Goal: Transaction & Acquisition: Book appointment/travel/reservation

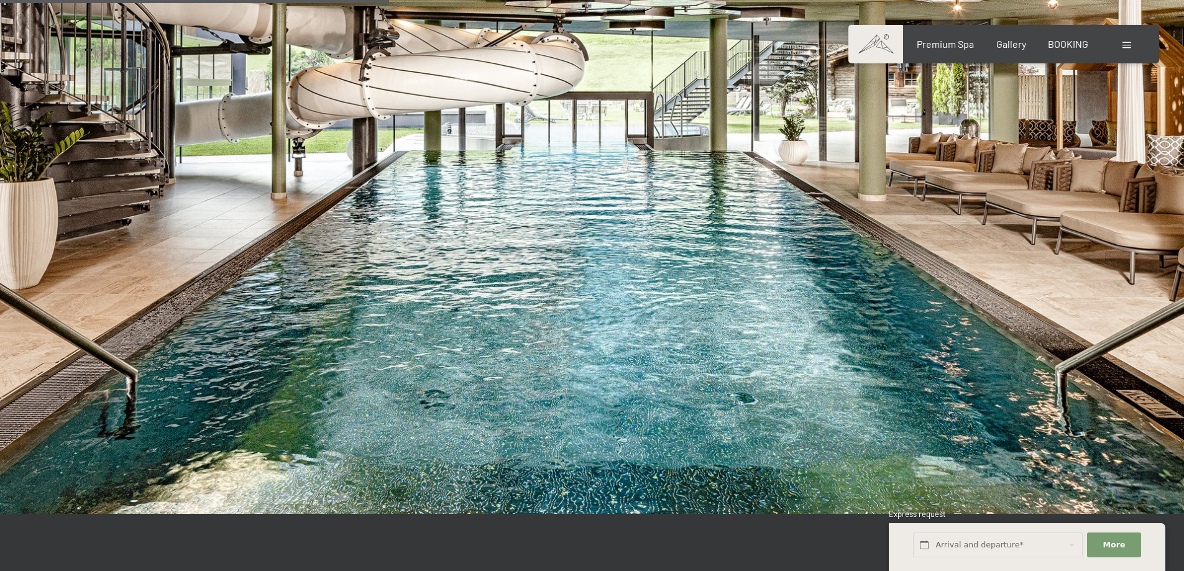
scroll to position [3194, 0]
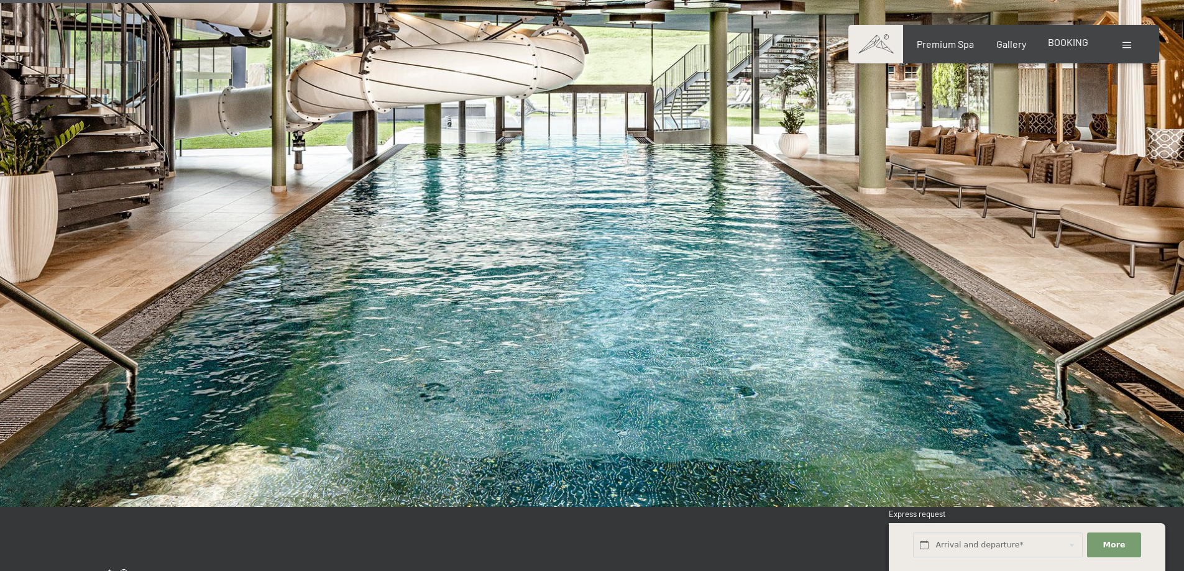
click at [1073, 44] on span "BOOKING" at bounding box center [1068, 42] width 40 height 12
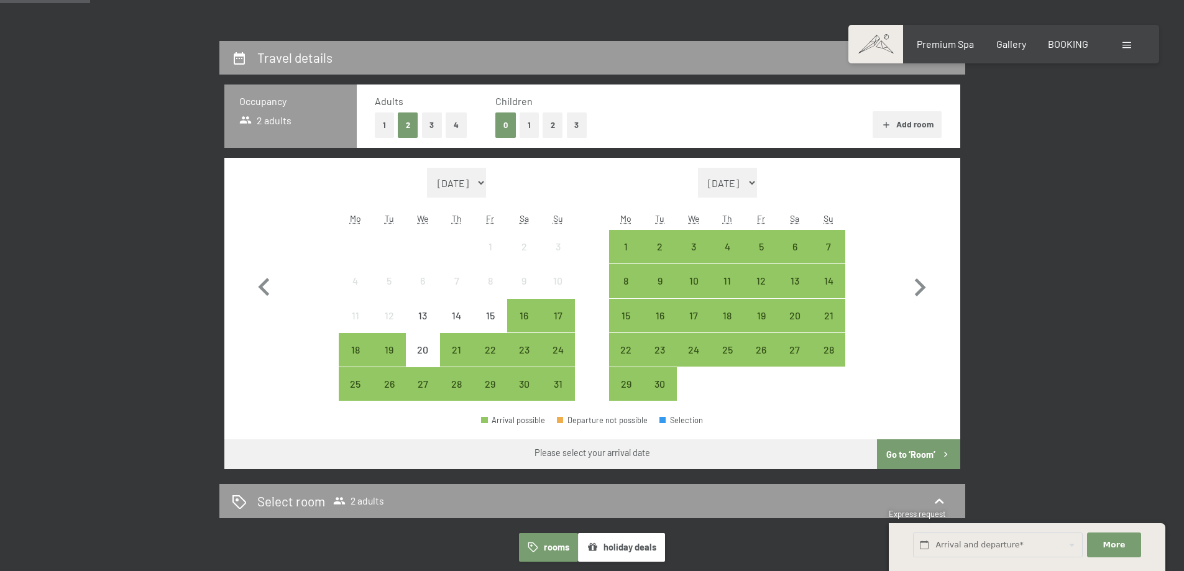
scroll to position [318, 0]
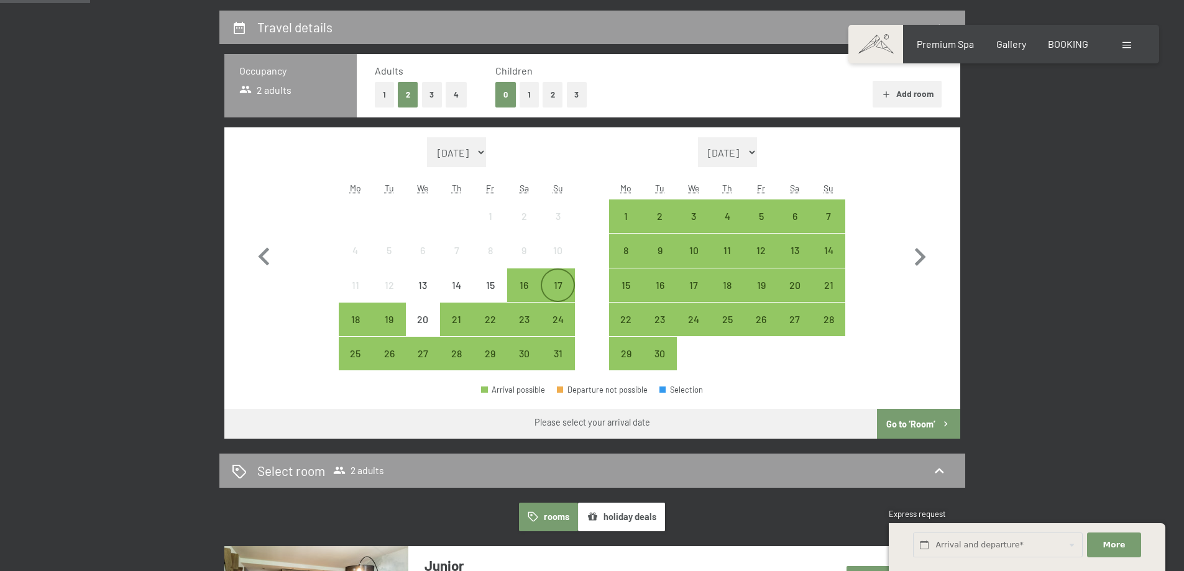
click at [554, 280] on div "17" at bounding box center [557, 295] width 31 height 31
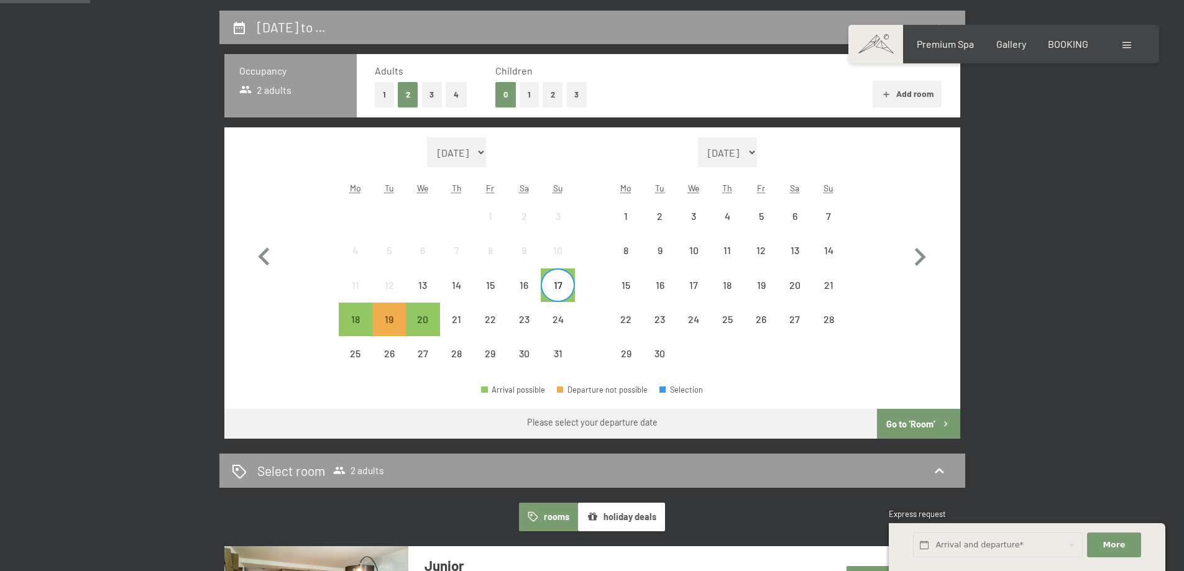
click at [517, 324] on span "Consent to marketing activities*" at bounding box center [543, 322] width 140 height 12
click at [467, 324] on input "Consent to marketing activities*" at bounding box center [460, 322] width 12 height 12
checkbox input "false"
click at [534, 275] on div "16" at bounding box center [523, 285] width 31 height 31
click at [553, 282] on div "17" at bounding box center [557, 295] width 31 height 31
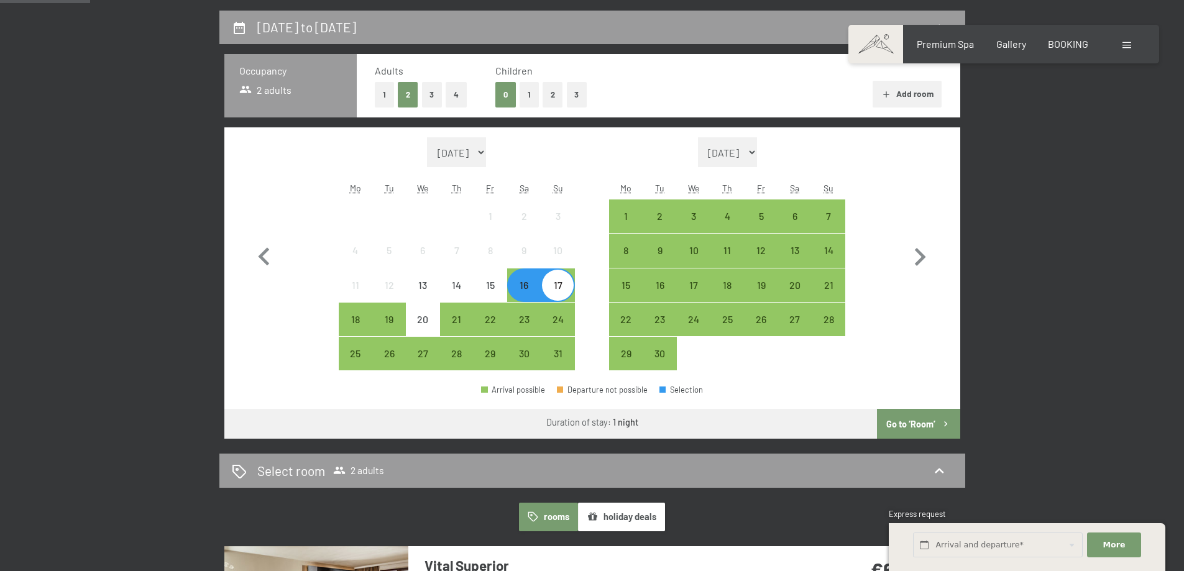
click at [519, 288] on div "16" at bounding box center [523, 295] width 31 height 31
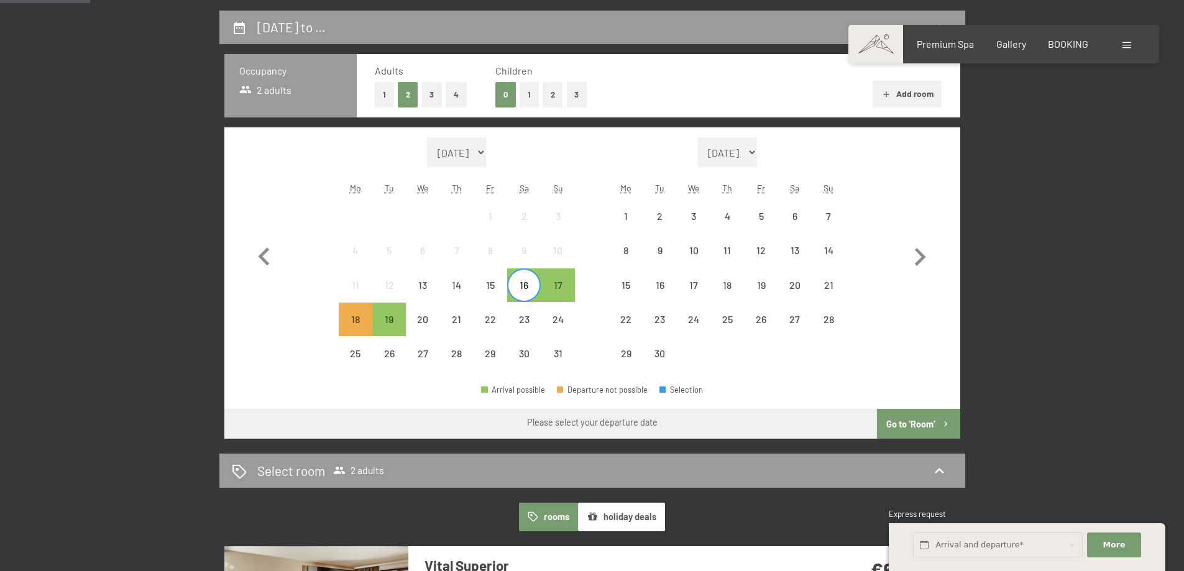
click at [519, 288] on div "16" at bounding box center [523, 295] width 31 height 31
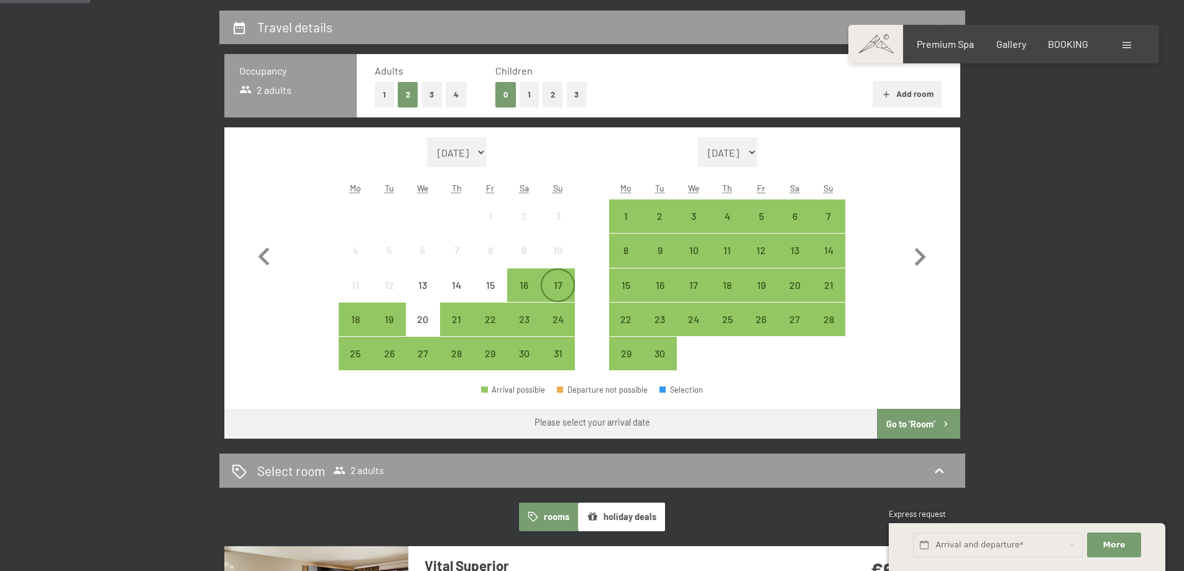
click at [560, 286] on div "17" at bounding box center [557, 295] width 31 height 31
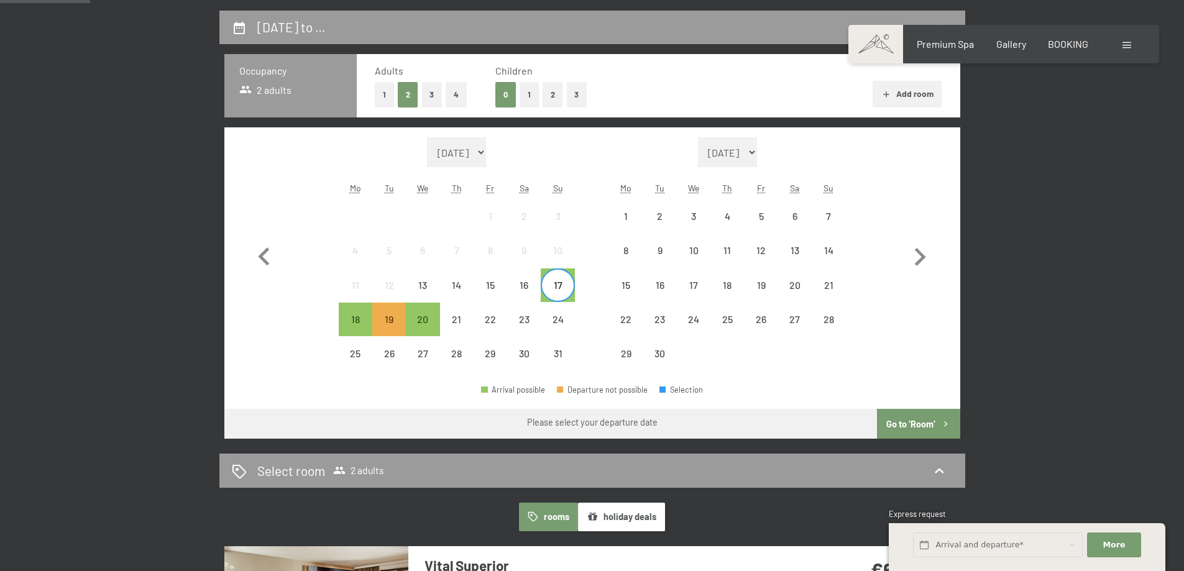
click at [560, 286] on div "17" at bounding box center [557, 295] width 31 height 31
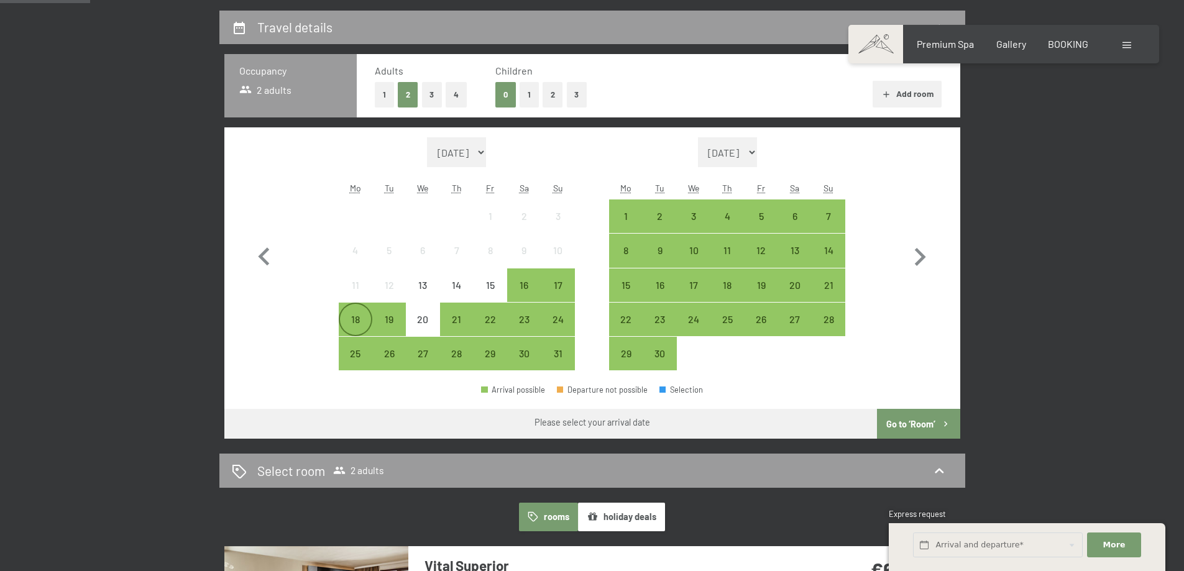
click at [353, 317] on div "18" at bounding box center [355, 330] width 31 height 31
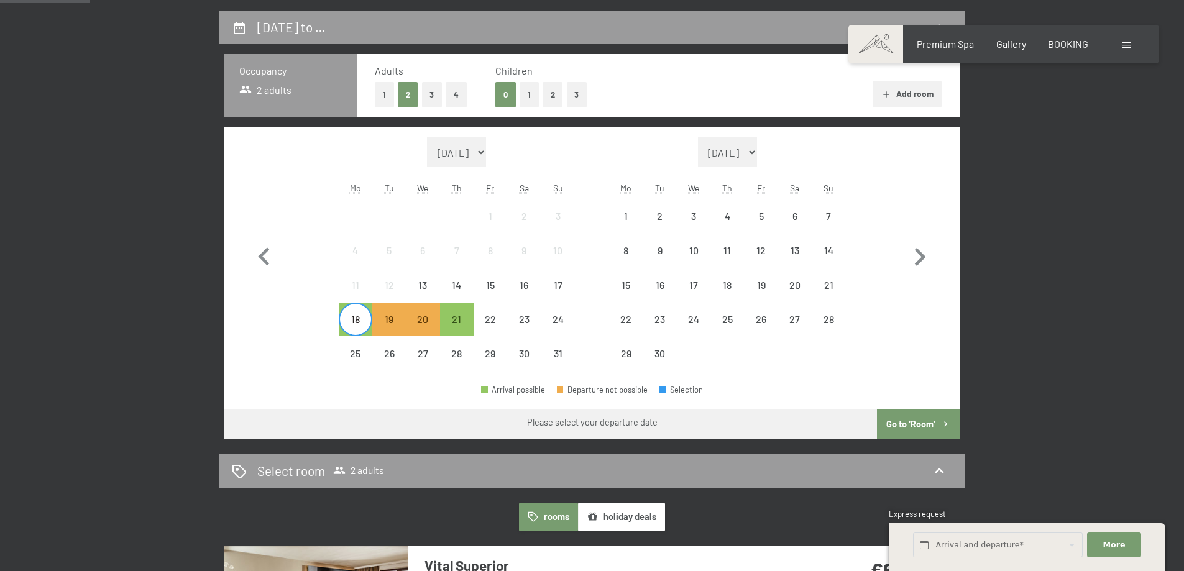
click at [353, 317] on div "18" at bounding box center [355, 330] width 31 height 31
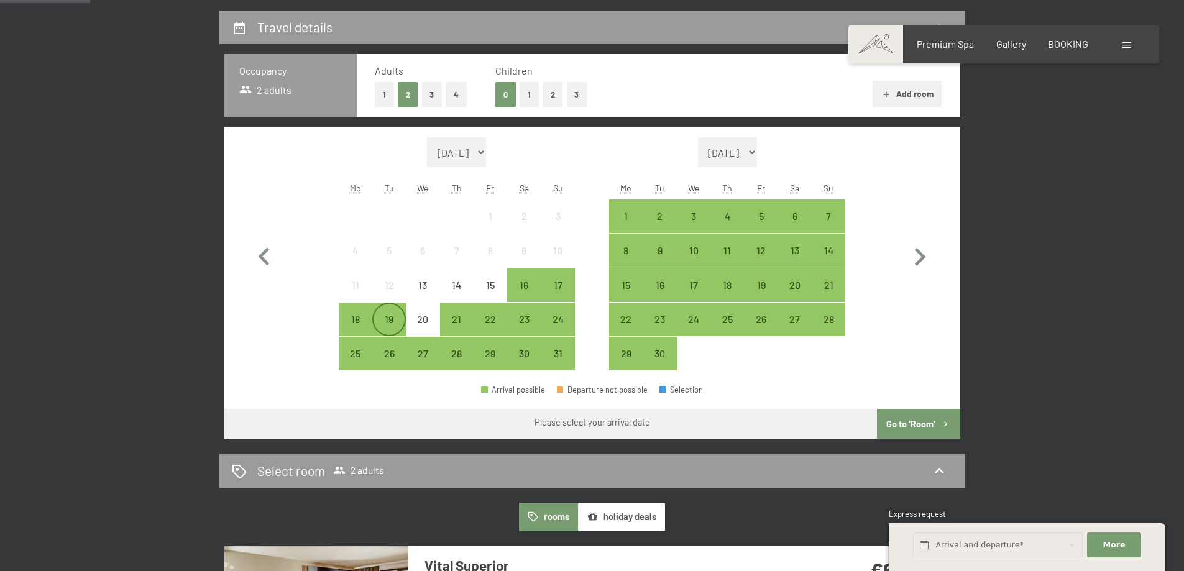
click at [377, 320] on div "19" at bounding box center [389, 330] width 31 height 31
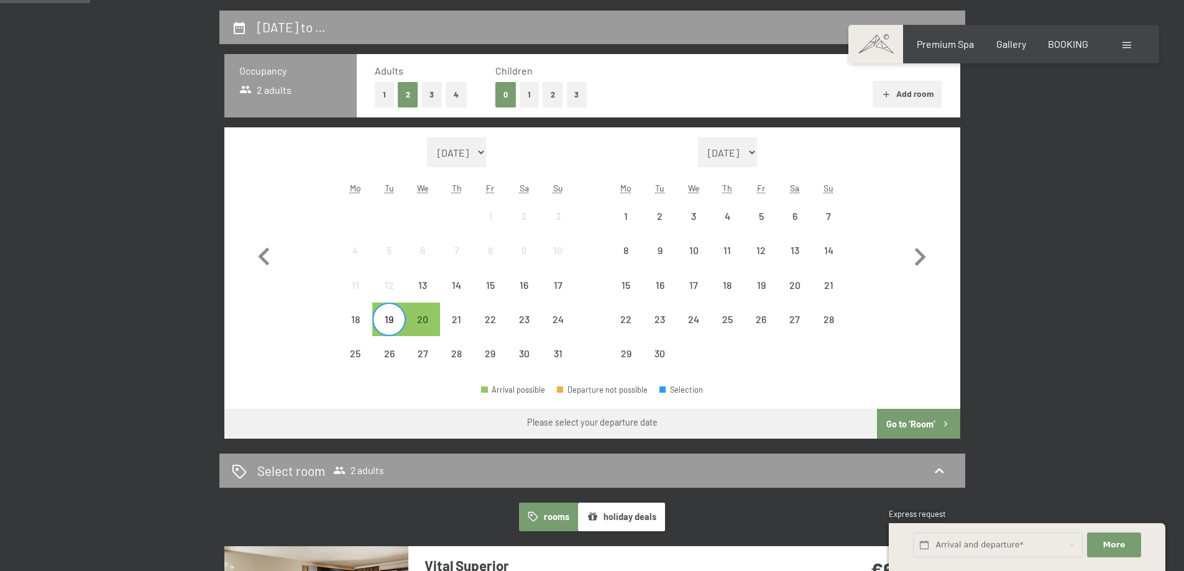
click at [377, 320] on div "19" at bounding box center [389, 330] width 31 height 31
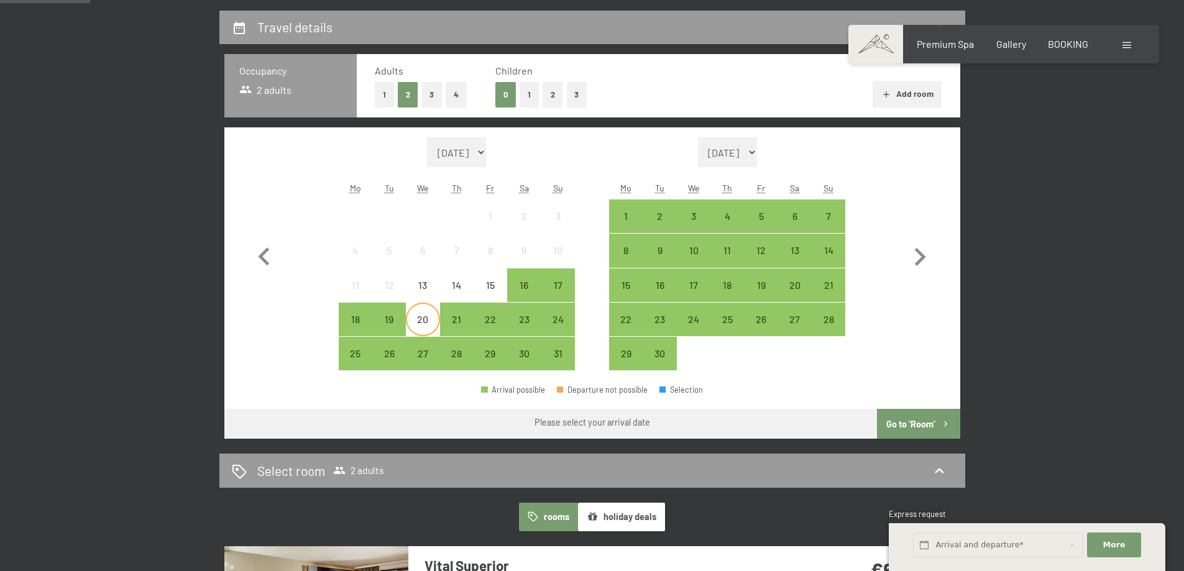
click at [420, 323] on div "20" at bounding box center [422, 330] width 31 height 31
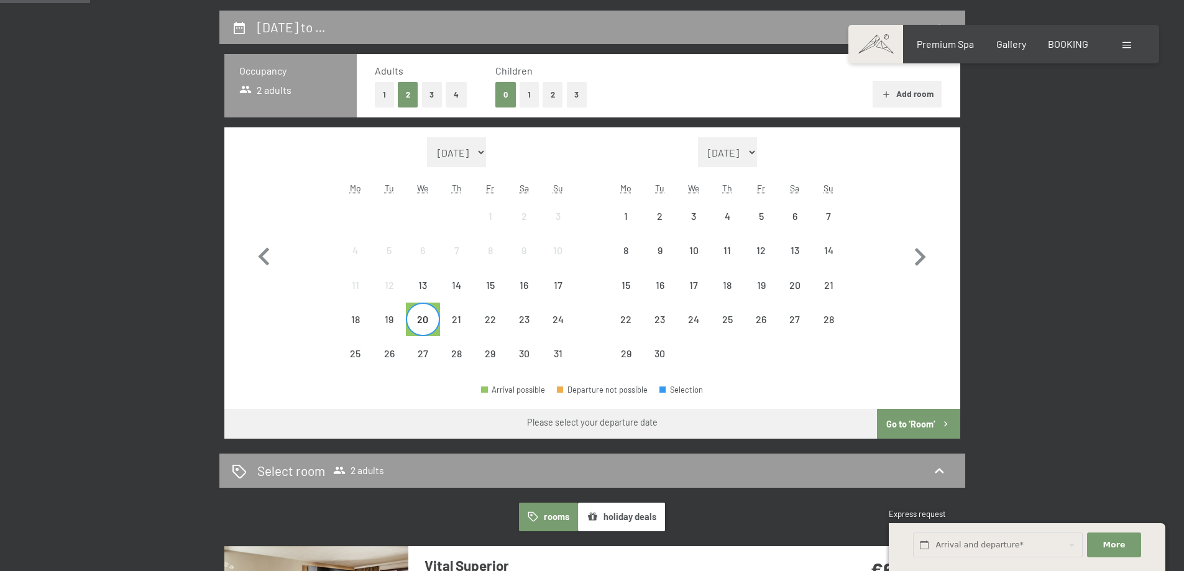
click at [420, 323] on div "20" at bounding box center [422, 330] width 31 height 31
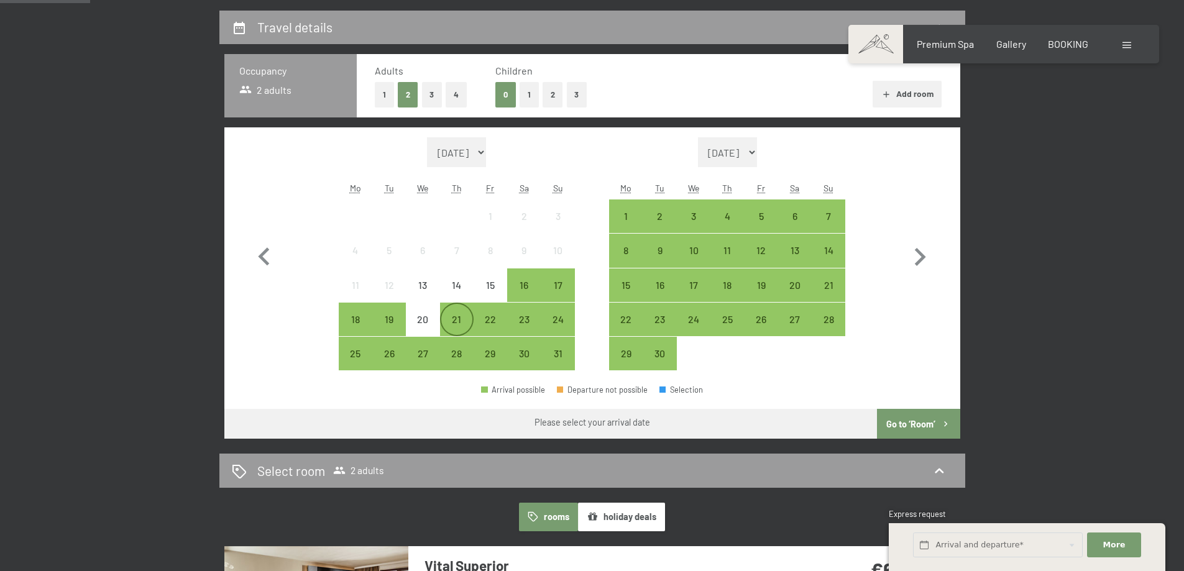
click at [456, 326] on div "21" at bounding box center [456, 330] width 31 height 31
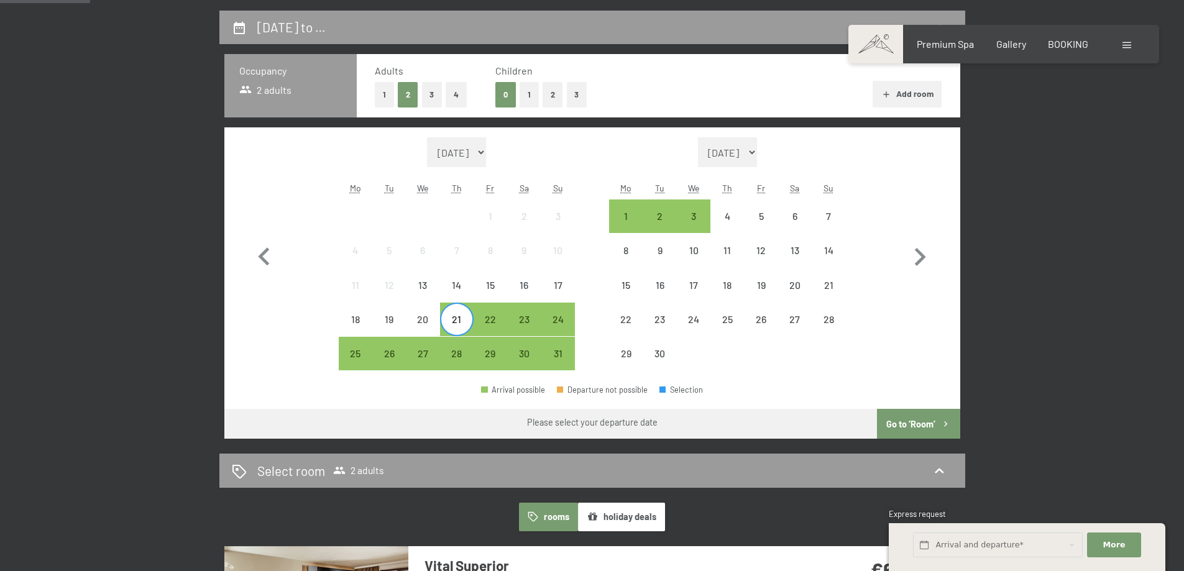
click at [456, 326] on div "21" at bounding box center [456, 330] width 31 height 31
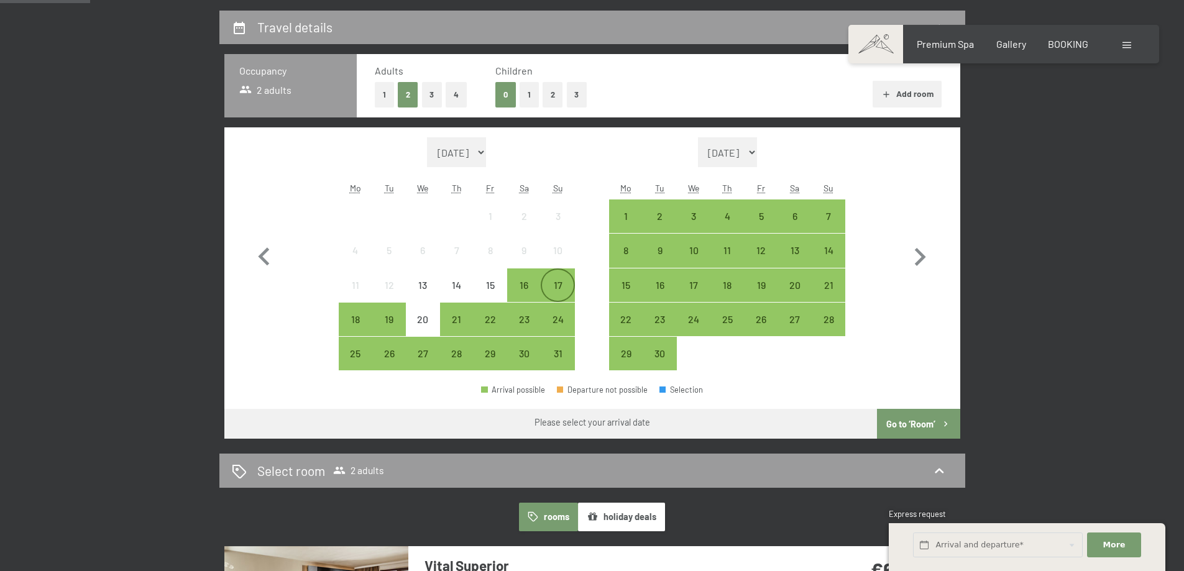
click at [551, 292] on div "17" at bounding box center [557, 295] width 31 height 31
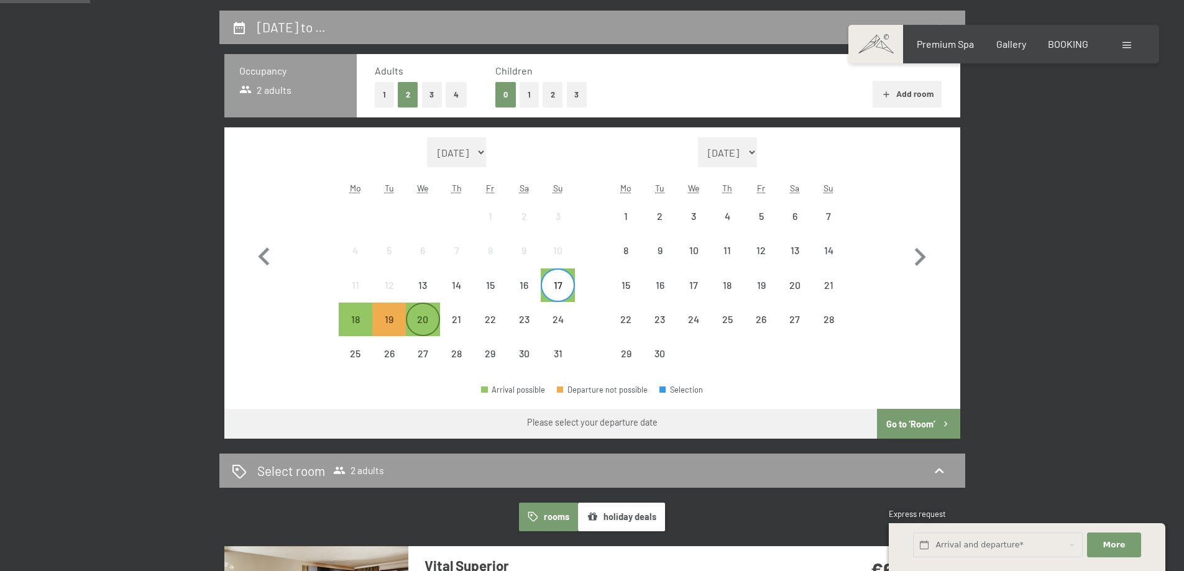
click at [423, 315] on div "20" at bounding box center [422, 330] width 31 height 31
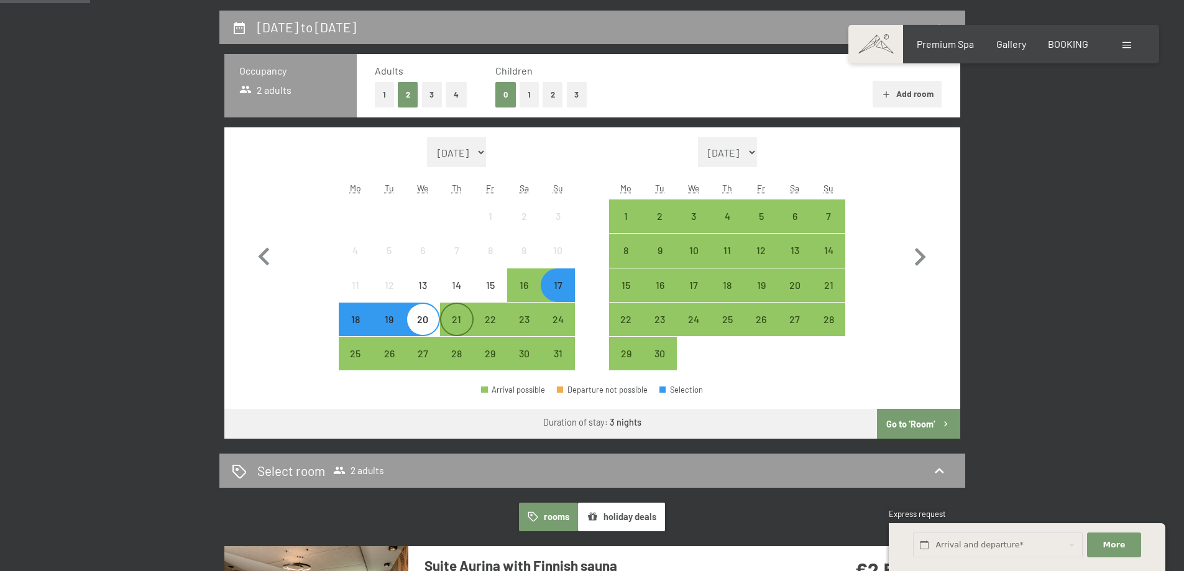
click at [461, 322] on div "21" at bounding box center [456, 330] width 31 height 31
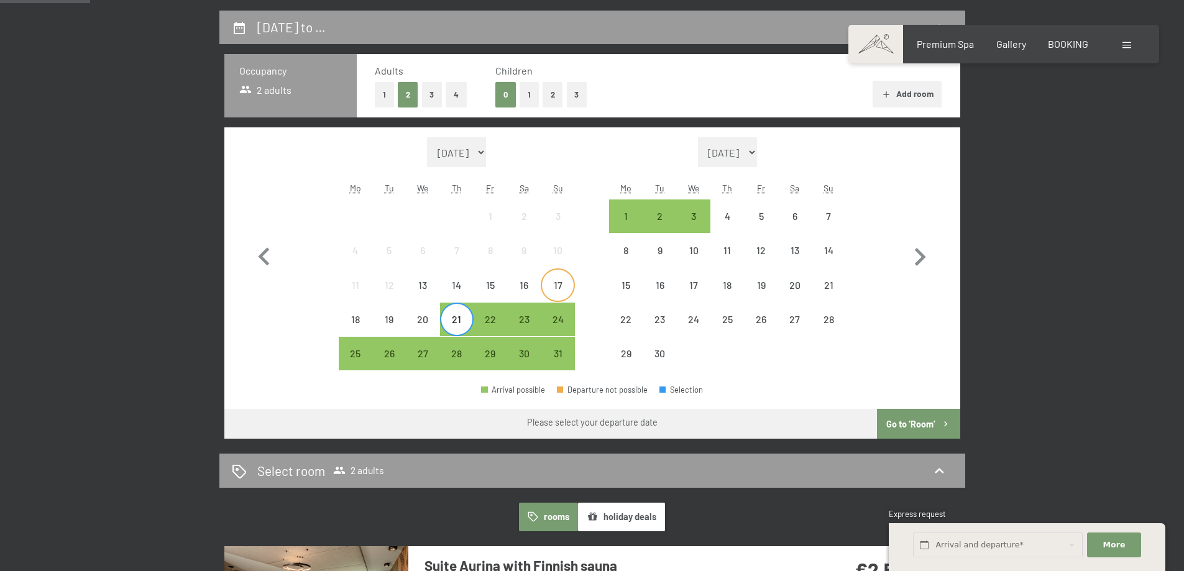
click at [554, 296] on div "17" at bounding box center [557, 295] width 31 height 31
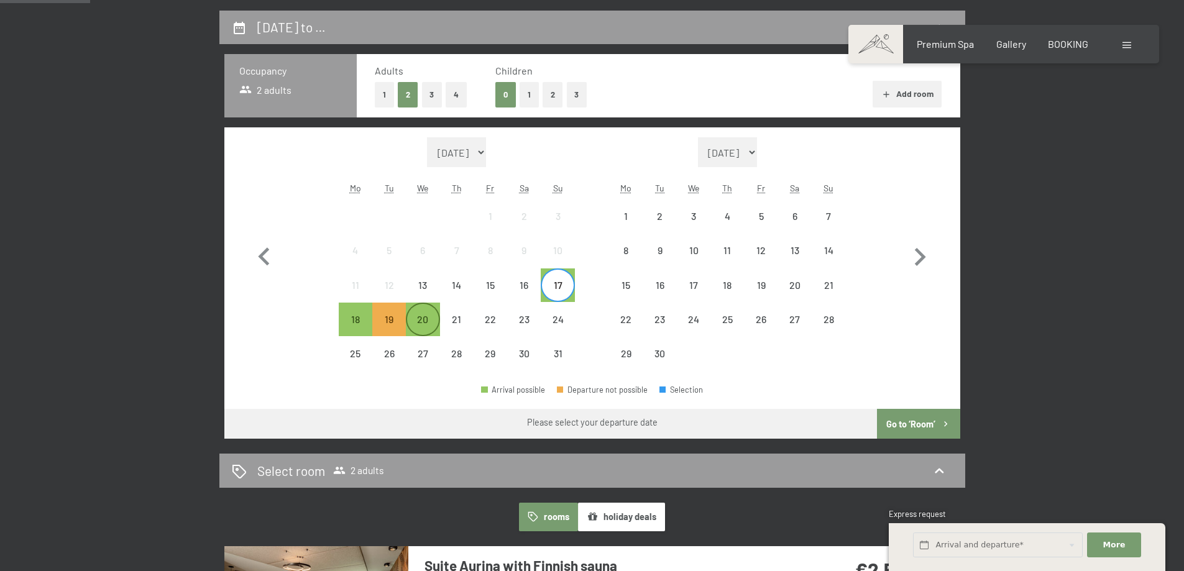
click at [425, 323] on div "20" at bounding box center [422, 330] width 31 height 31
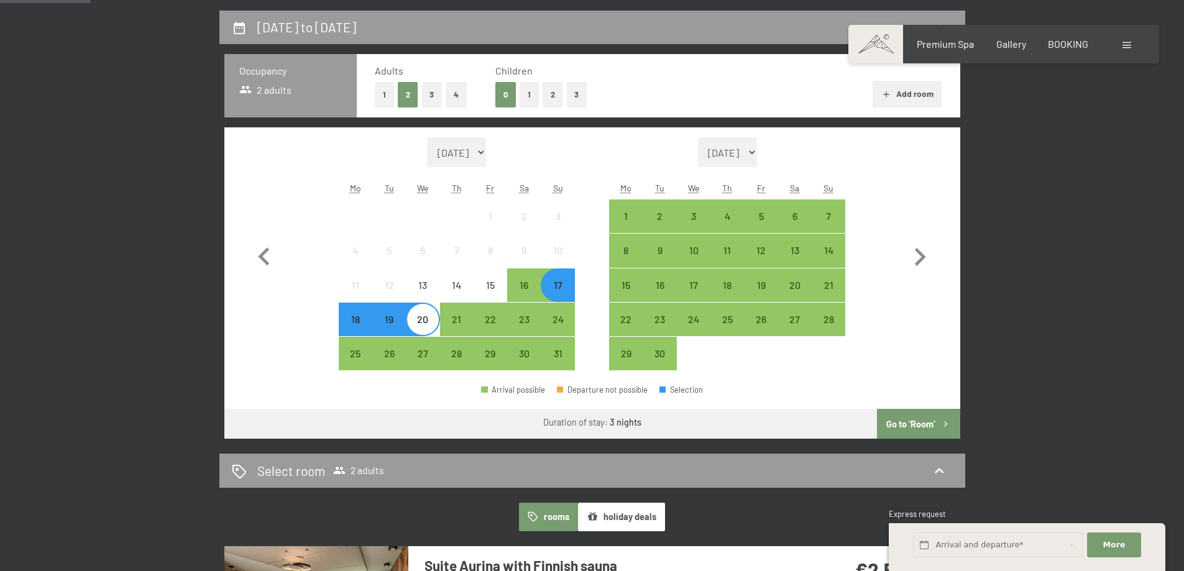
click at [523, 96] on button "1" at bounding box center [529, 94] width 19 height 25
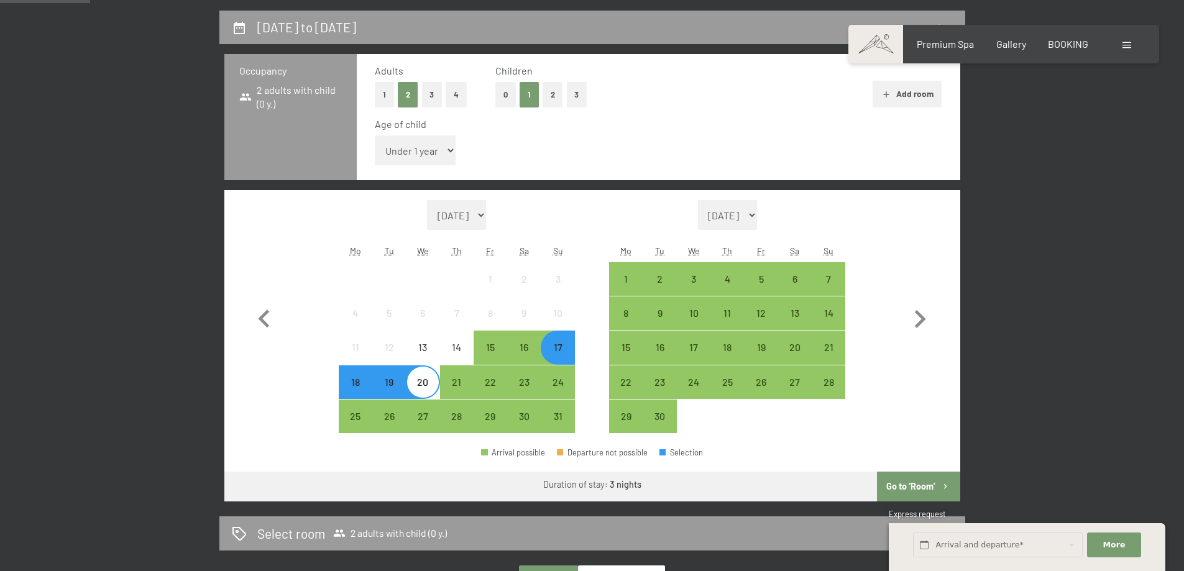
click at [567, 354] on div "17" at bounding box center [557, 358] width 31 height 31
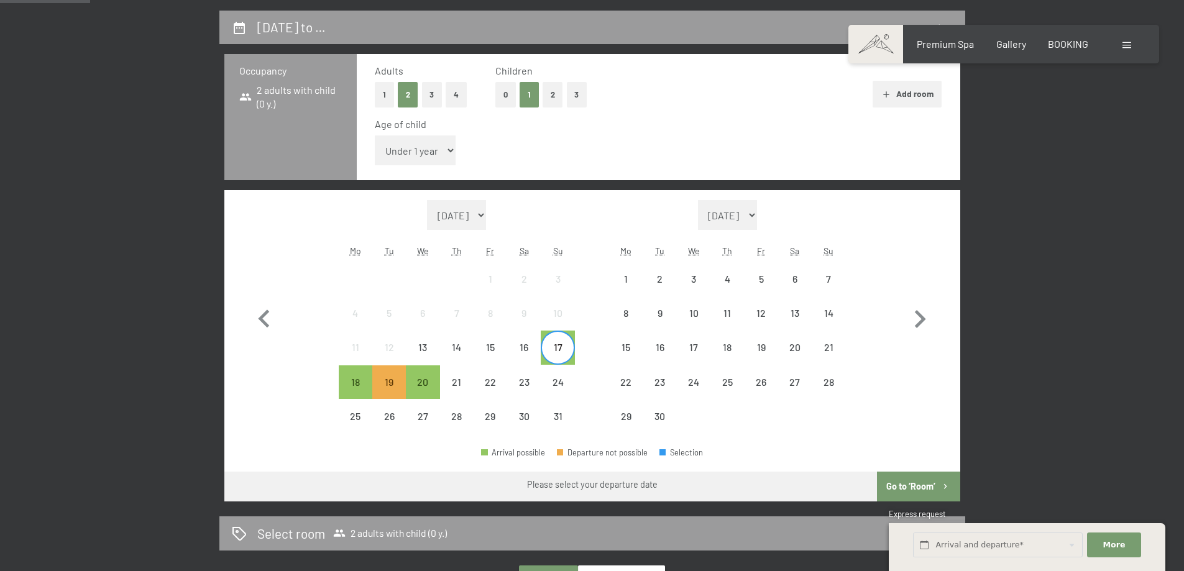
click at [446, 150] on select "Under 1 year 1 year 2 years 3 years 4 years 5 years 6 years 7 years 8 years 9 y…" at bounding box center [415, 151] width 81 height 30
select select "3"
click at [375, 136] on select "Under 1 year 1 year 2 years 3 years 4 years 5 years 6 years 7 years 8 years 9 y…" at bounding box center [415, 151] width 81 height 30
click at [435, 380] on div "20" at bounding box center [422, 392] width 31 height 31
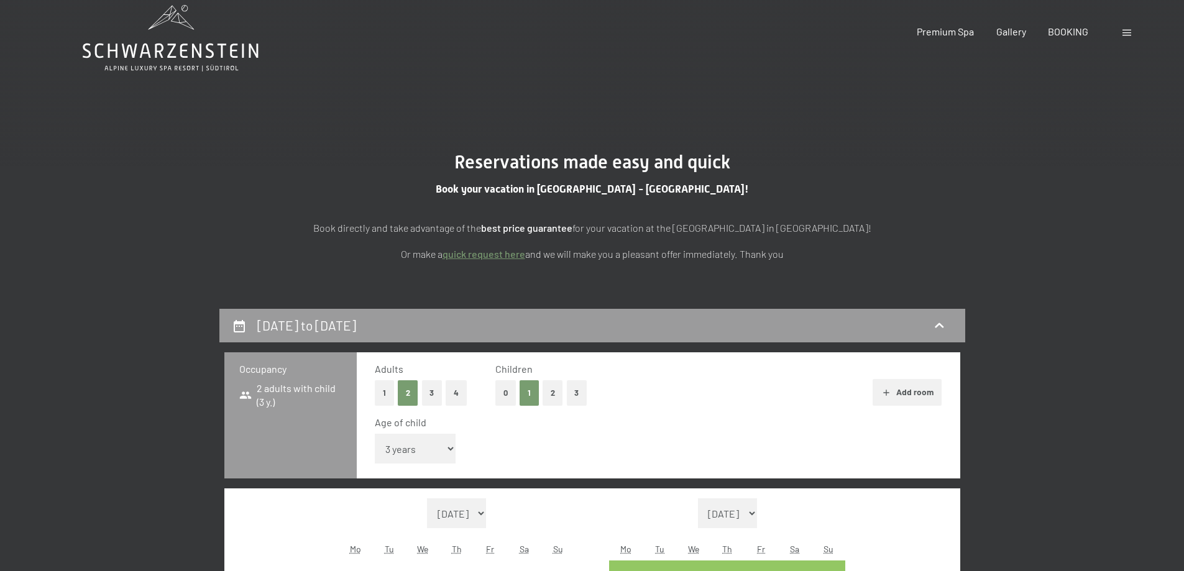
scroll to position [0, 0]
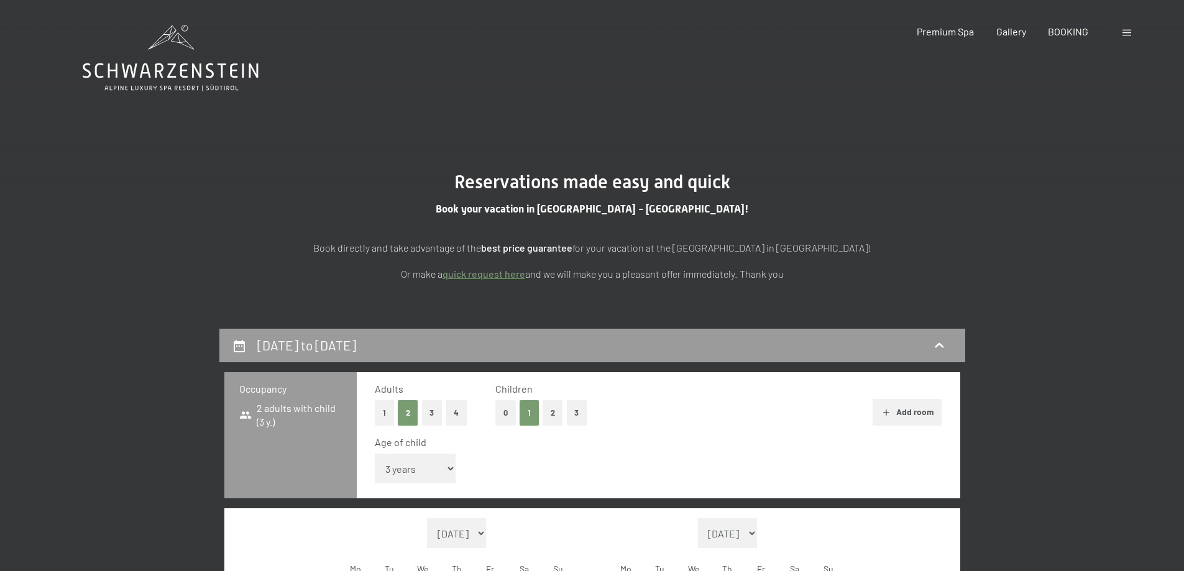
click at [189, 63] on icon at bounding box center [171, 58] width 176 height 67
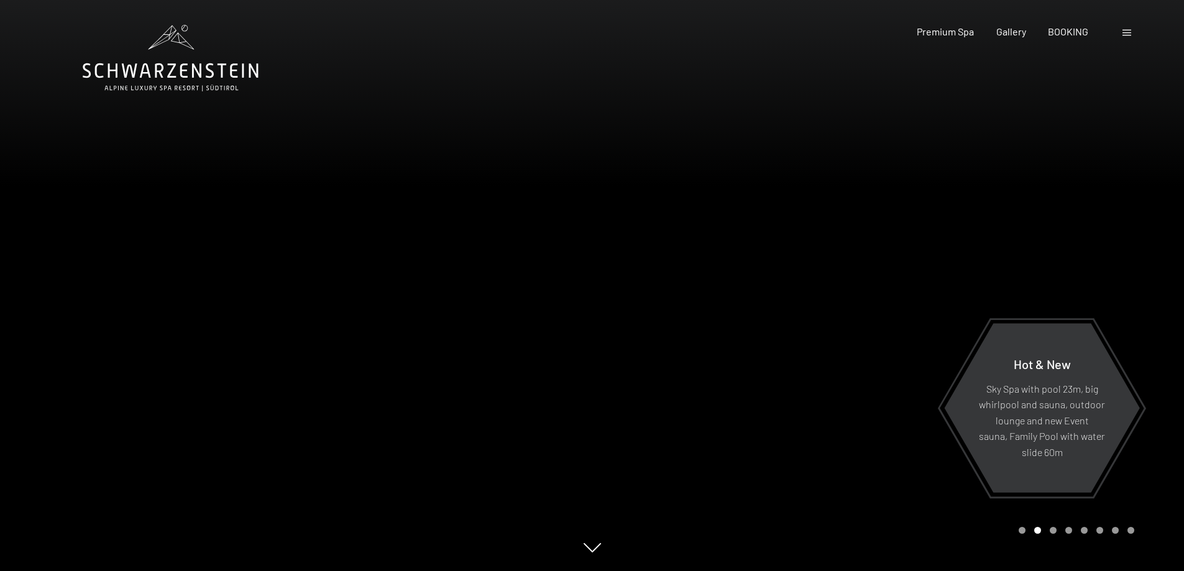
click at [1125, 34] on span at bounding box center [1127, 33] width 9 height 6
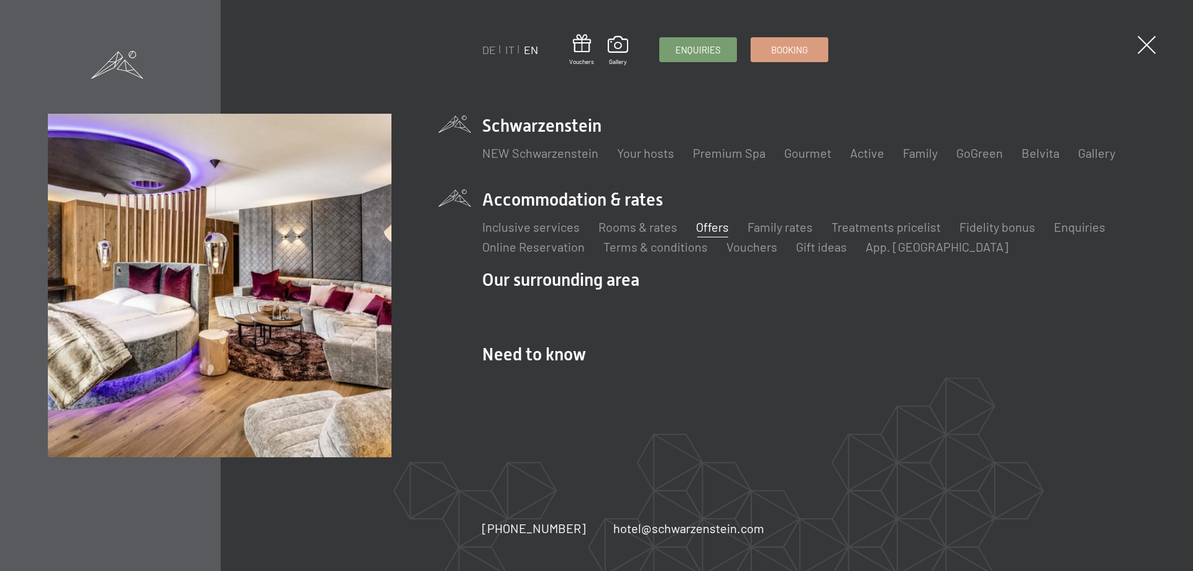
click at [716, 228] on link "Offers" at bounding box center [712, 226] width 33 height 15
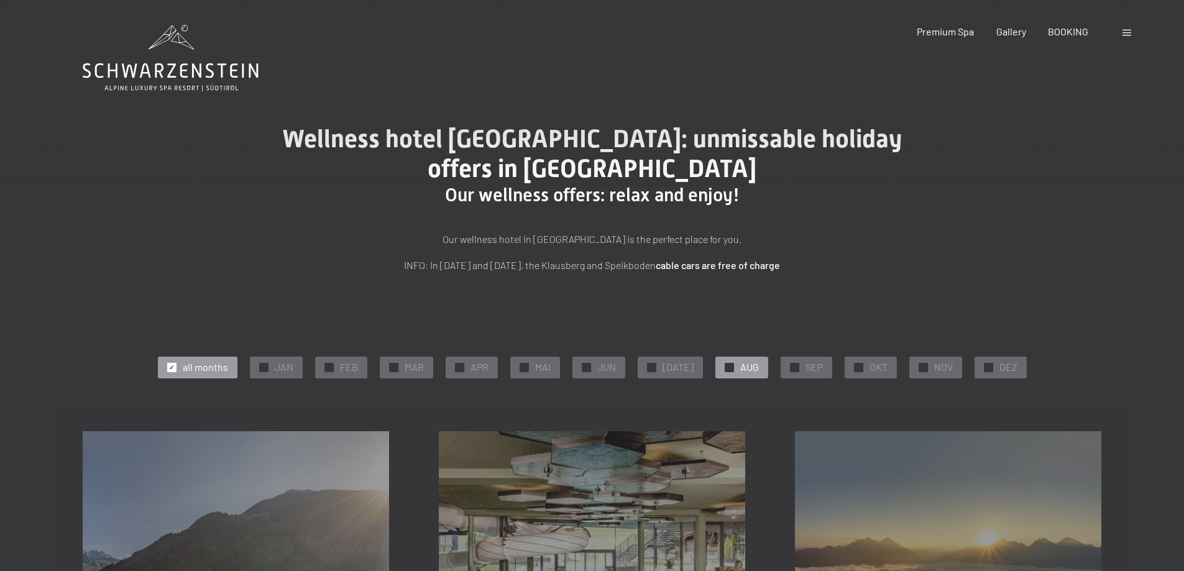
click at [719, 361] on div "✓ AUG" at bounding box center [741, 367] width 53 height 21
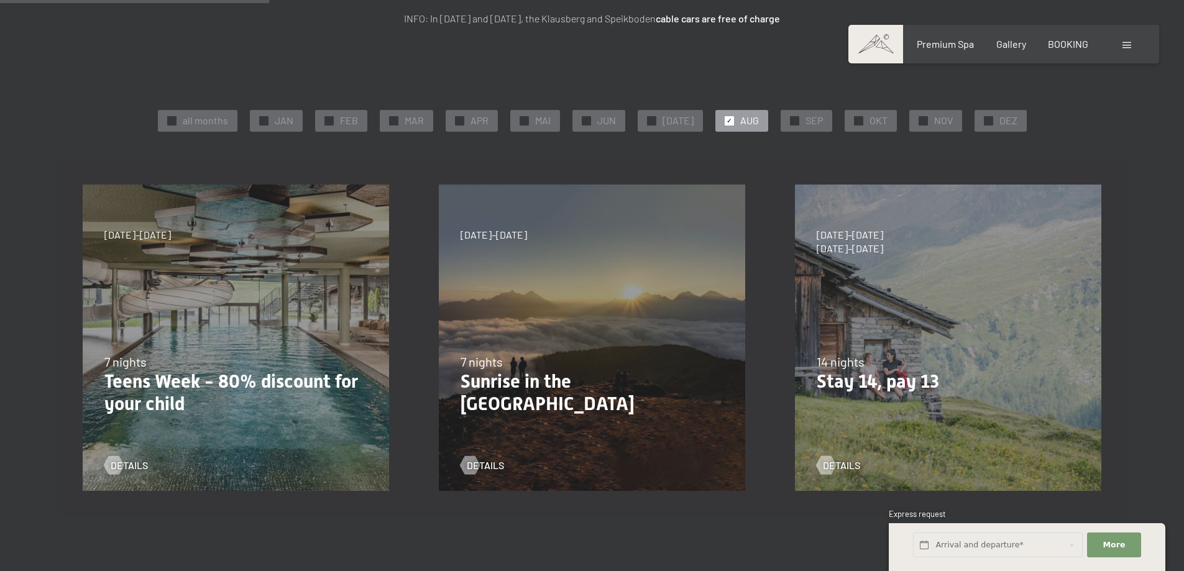
scroll to position [247, 0]
click at [742, 124] on span "AUG" at bounding box center [749, 120] width 19 height 14
click at [727, 124] on span "✓" at bounding box center [729, 120] width 5 height 9
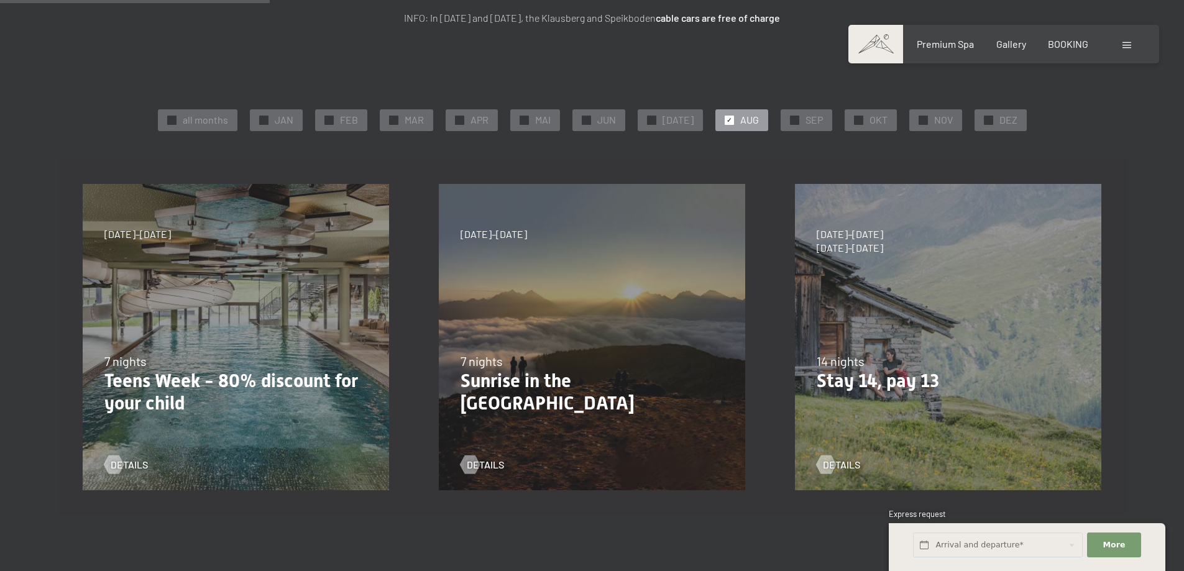
click at [727, 122] on span "✓" at bounding box center [729, 120] width 5 height 9
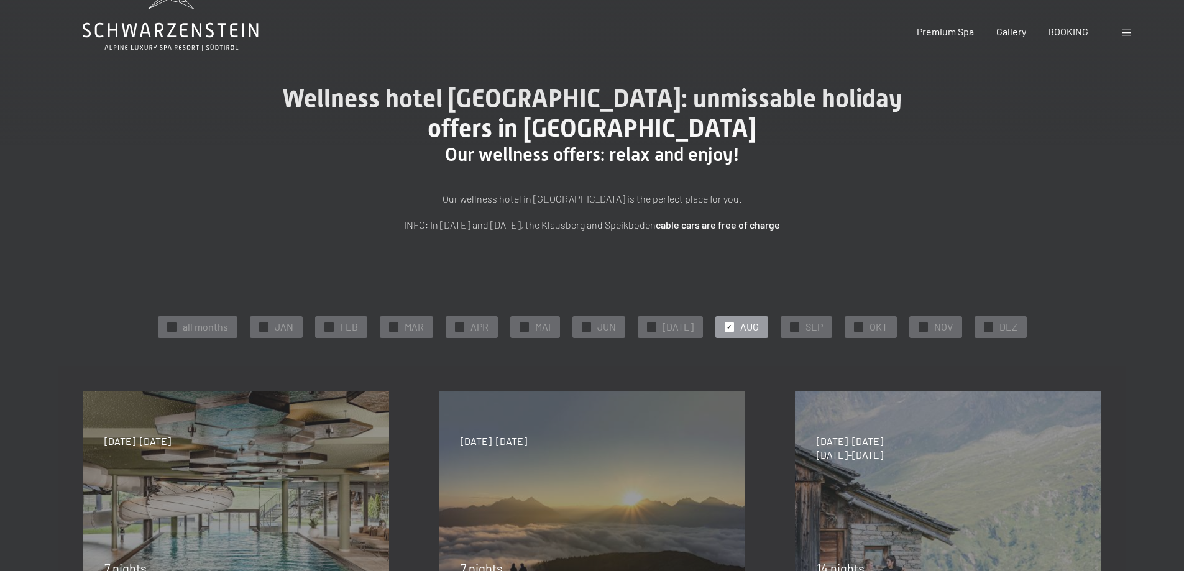
scroll to position [0, 0]
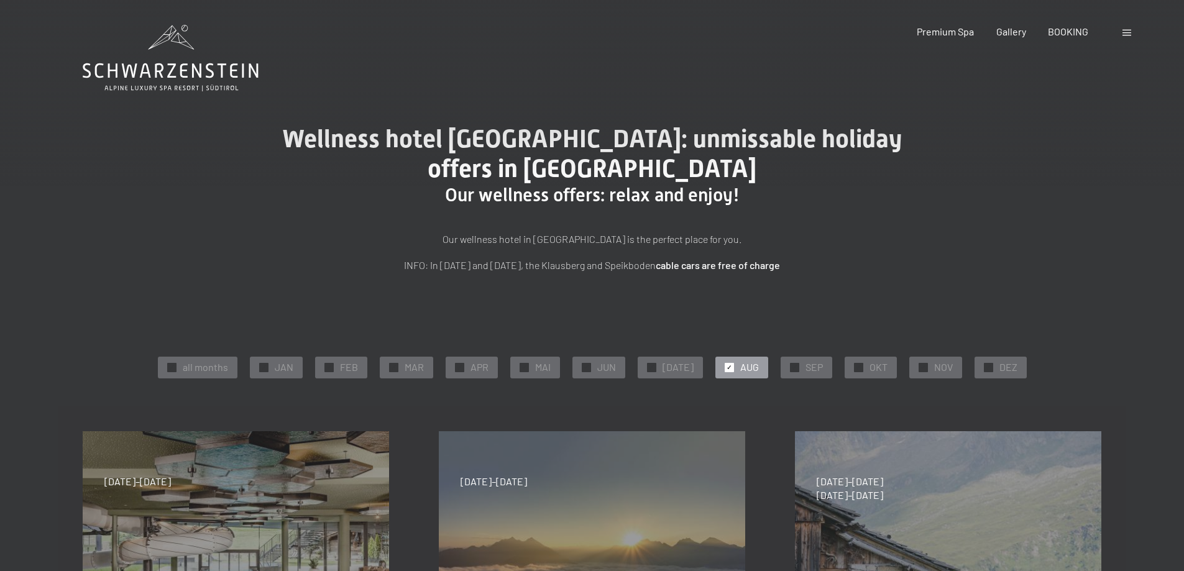
click at [180, 73] on icon at bounding box center [171, 70] width 176 height 15
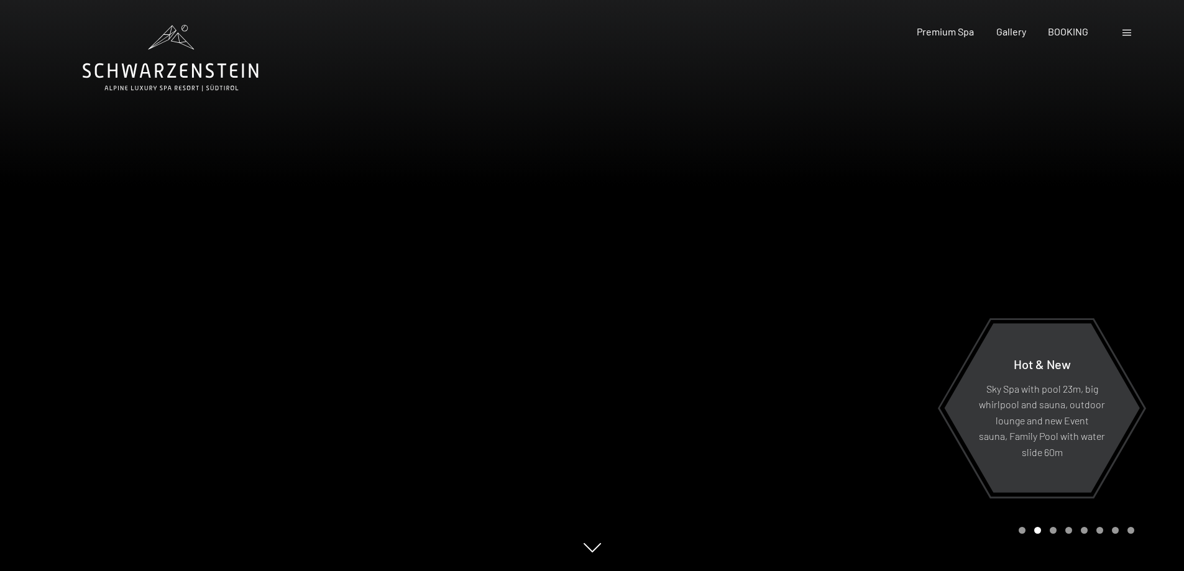
click at [1124, 32] on span at bounding box center [1127, 33] width 9 height 6
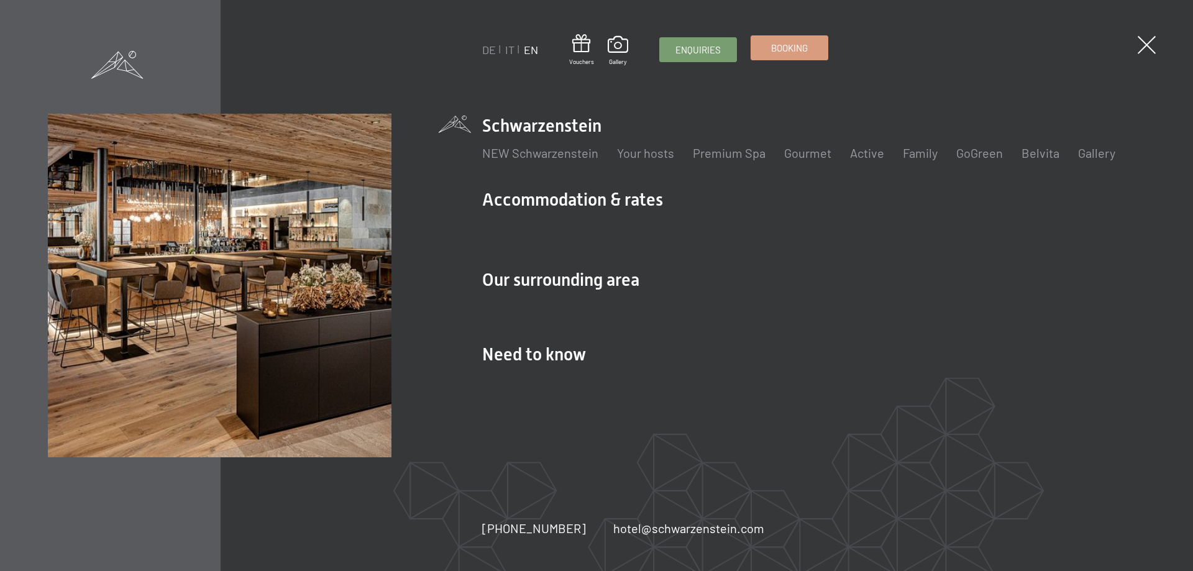
click at [771, 48] on span "Booking" at bounding box center [789, 48] width 37 height 13
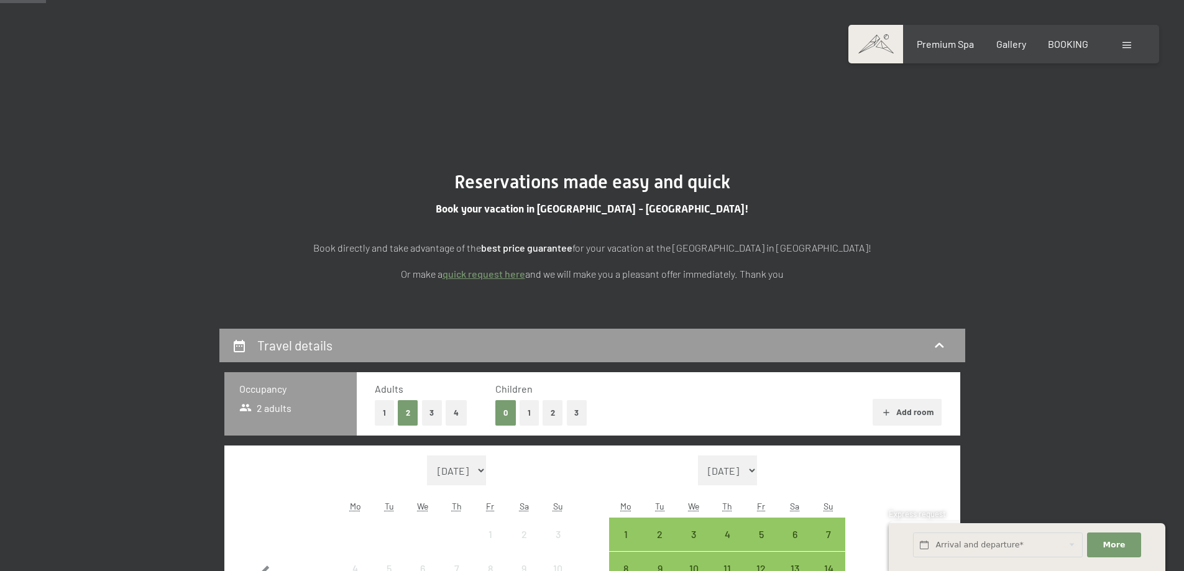
scroll to position [195, 0]
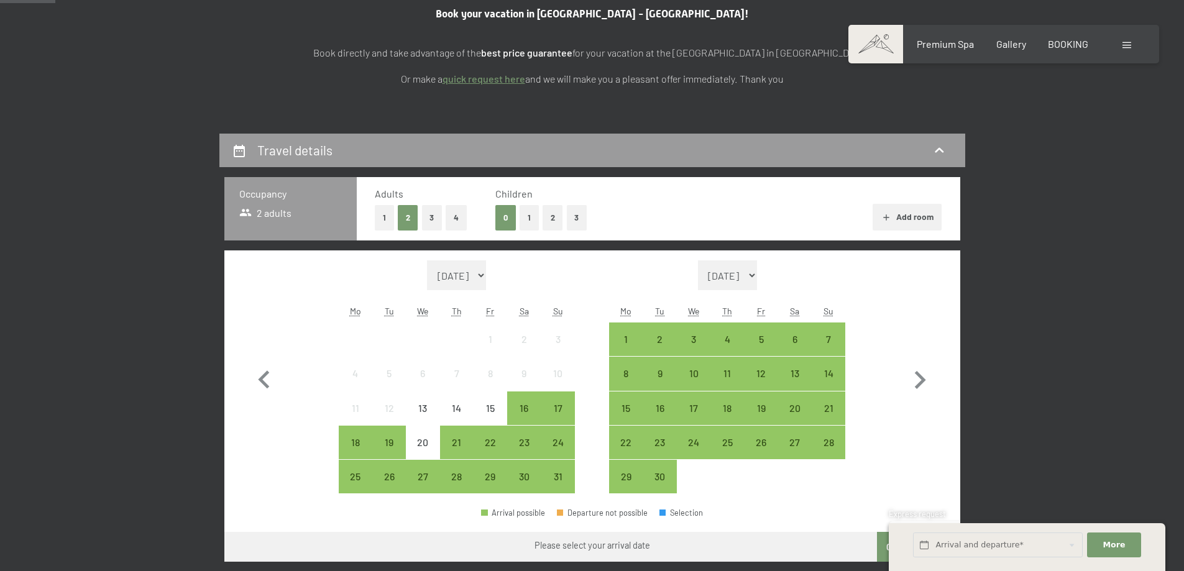
click at [530, 213] on button "1" at bounding box center [529, 217] width 19 height 25
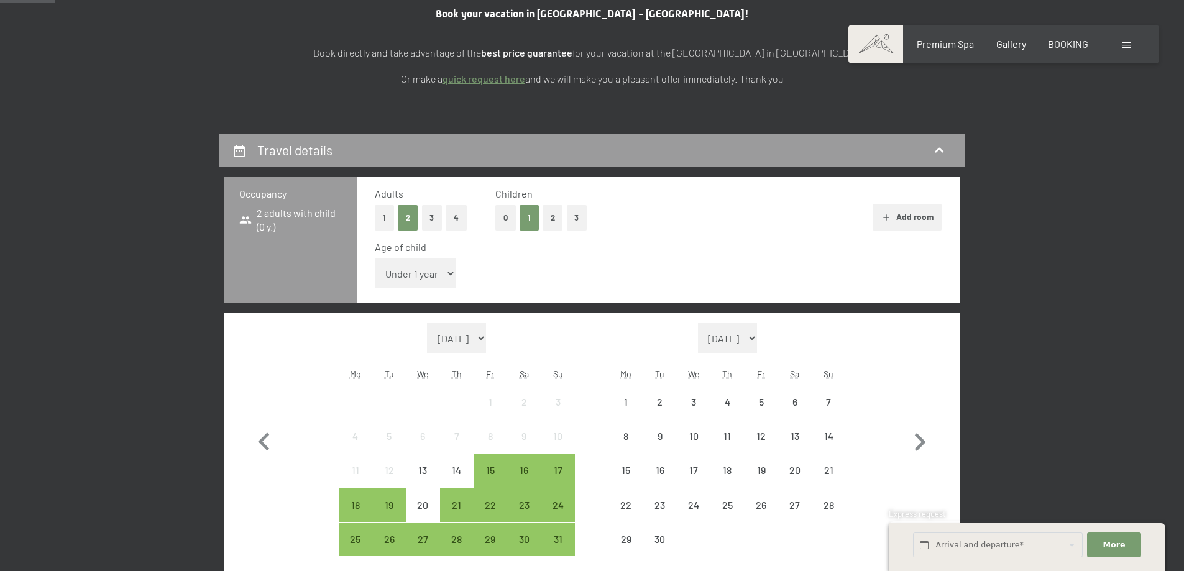
click at [439, 271] on select "Under 1 year 1 year 2 years 3 years 4 years 5 years 6 years 7 years 8 years 9 y…" at bounding box center [415, 274] width 81 height 30
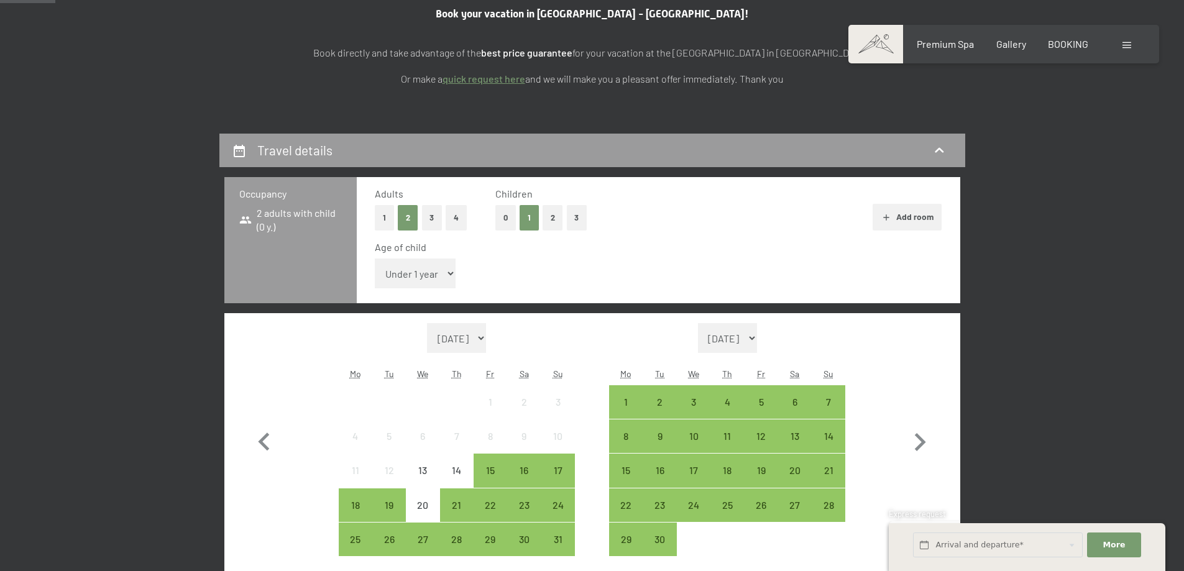
select select "3"
click at [375, 259] on select "Under 1 year 1 year 2 years 3 years 4 years 5 years 6 years 7 years 8 years 9 y…" at bounding box center [415, 274] width 81 height 30
click at [558, 472] on div "17" at bounding box center [557, 481] width 31 height 31
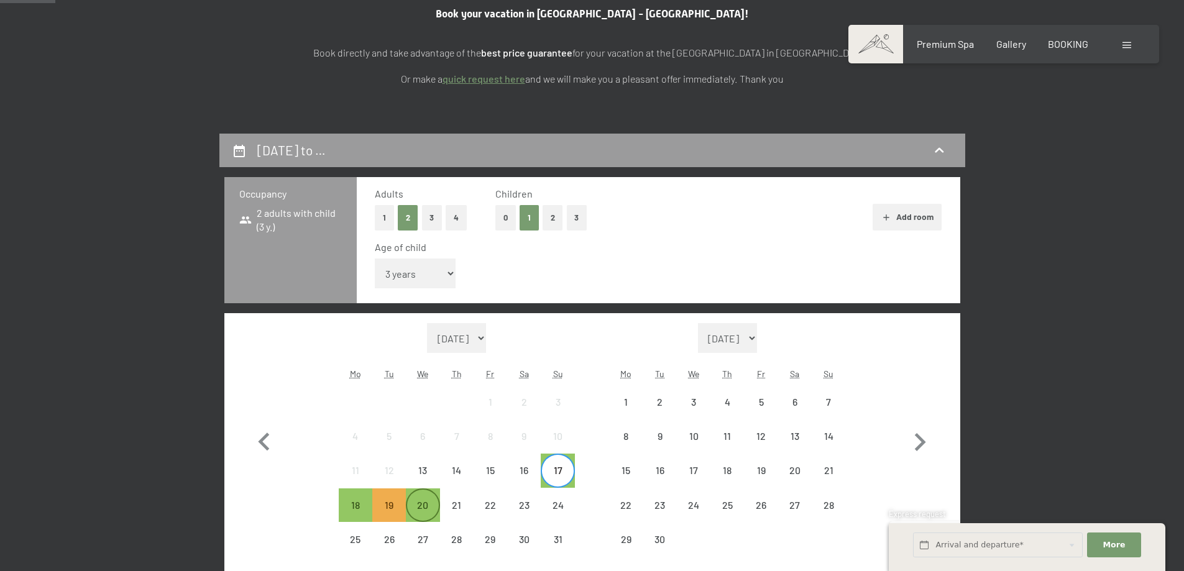
click at [425, 507] on div "20" at bounding box center [422, 515] width 31 height 31
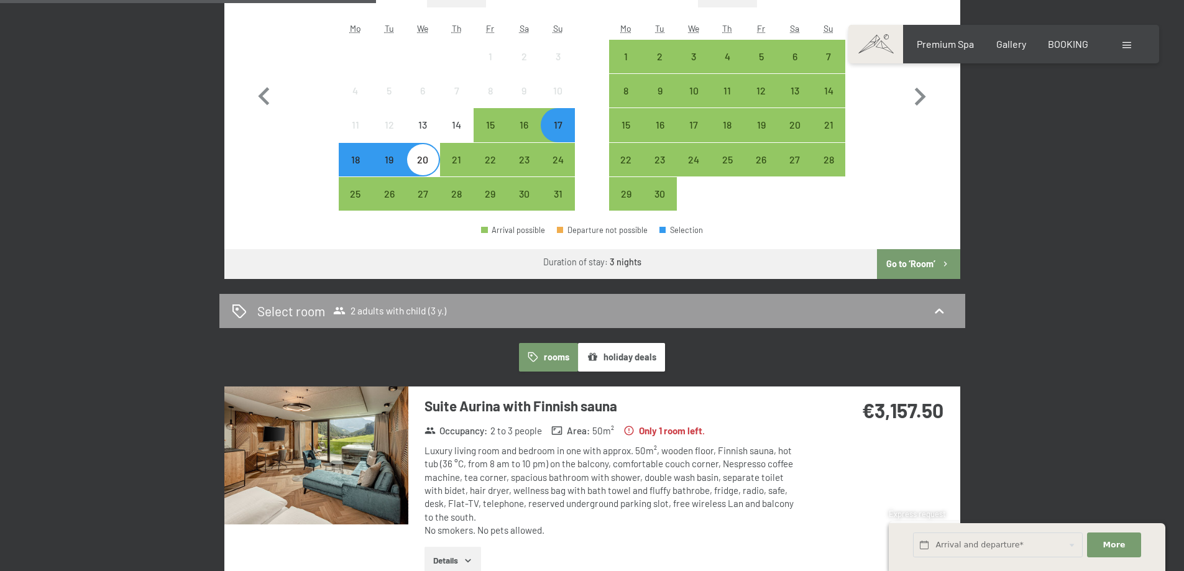
scroll to position [541, 0]
click at [924, 280] on div "17th August to 20th August 2025 Occupancy 2 adults with child (3 y.) Adults 1 2…" at bounding box center [592, 337] width 746 height 1101
click at [925, 266] on button "Go to ‘Room’" at bounding box center [918, 264] width 83 height 30
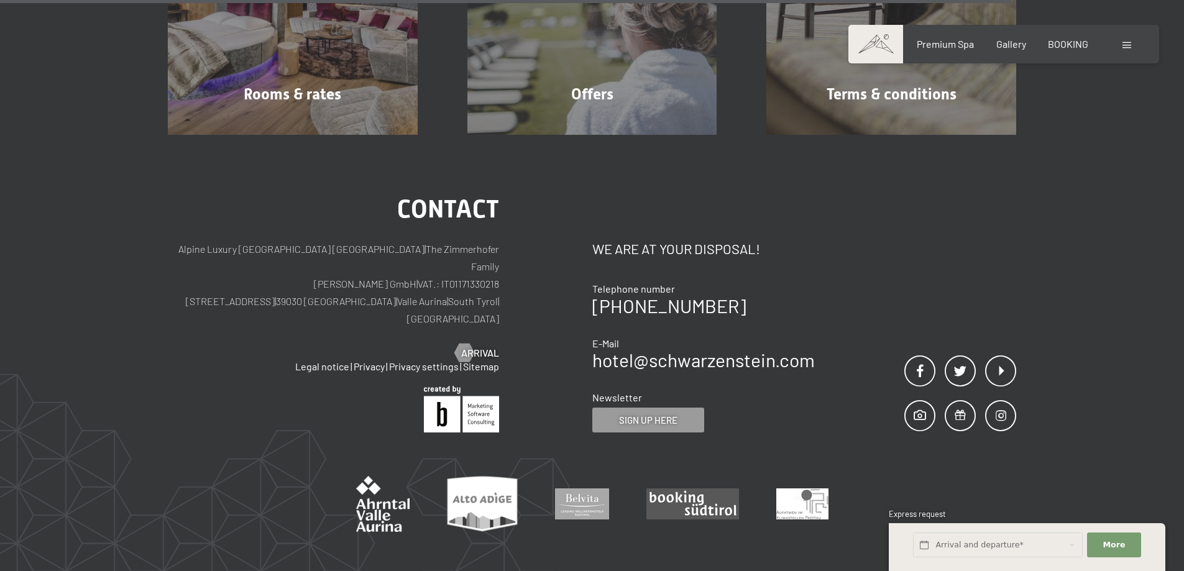
scroll to position [1165, 0]
click at [998, 45] on span "Gallery" at bounding box center [1011, 42] width 30 height 12
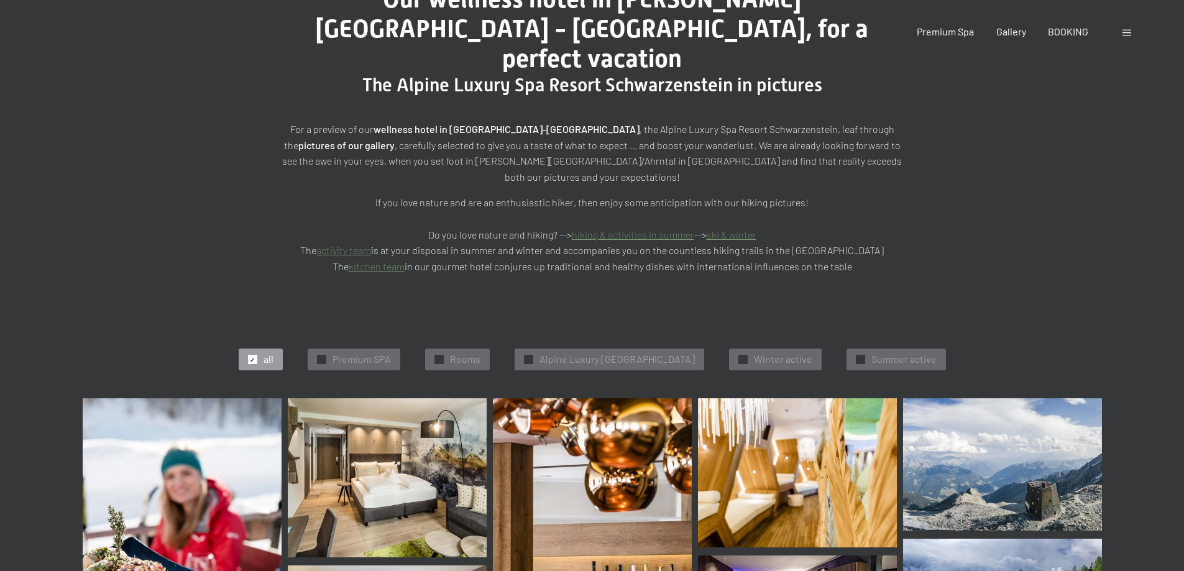
scroll to position [188, 0]
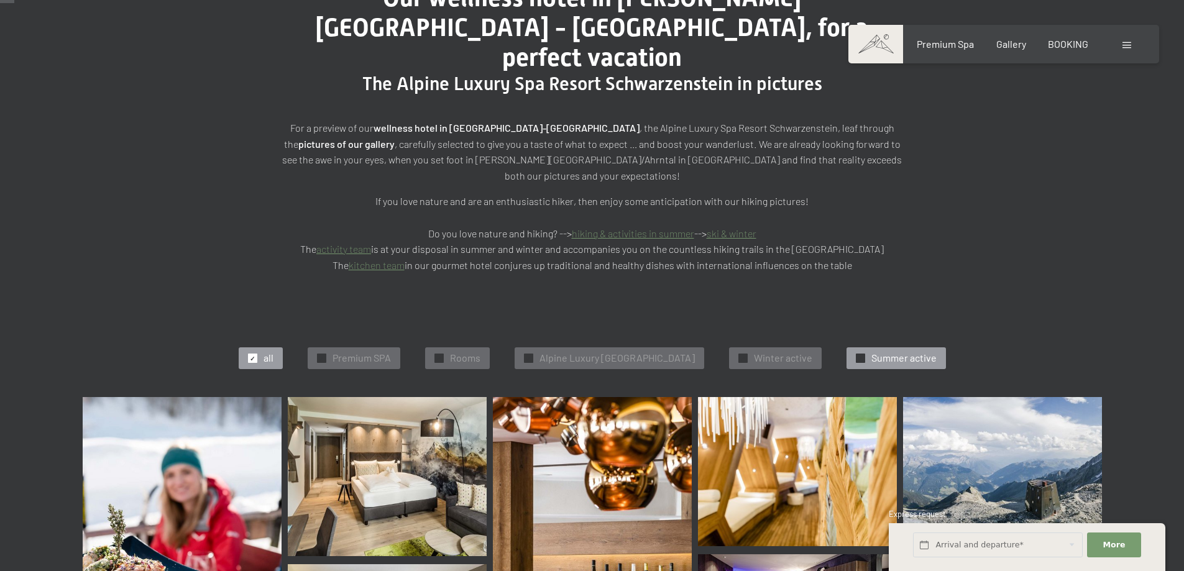
click at [918, 351] on span "Summer active" at bounding box center [904, 358] width 65 height 14
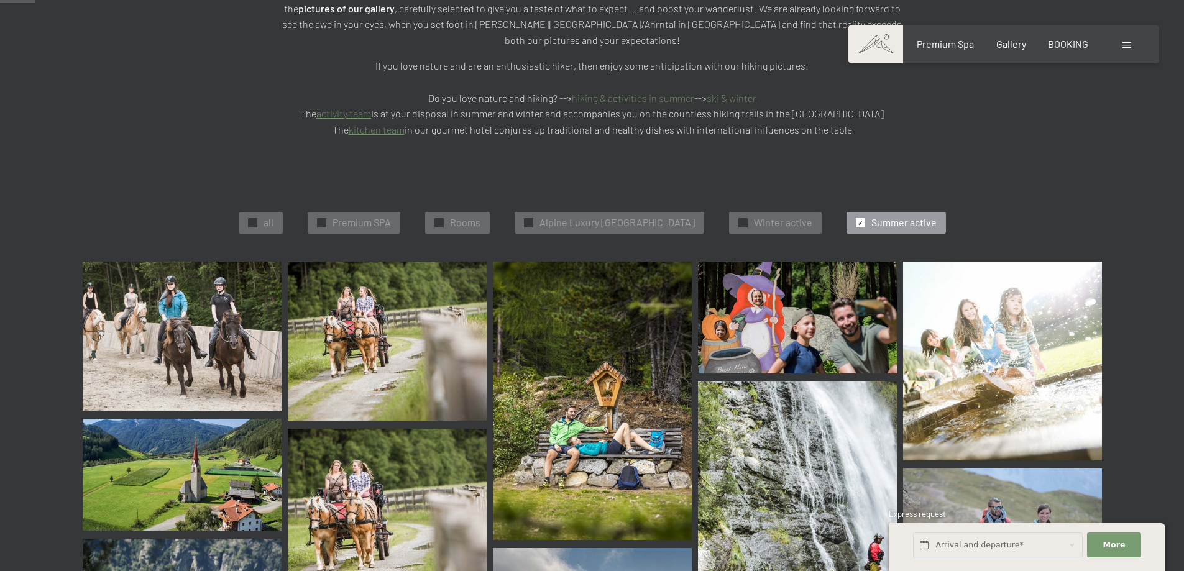
scroll to position [0, 0]
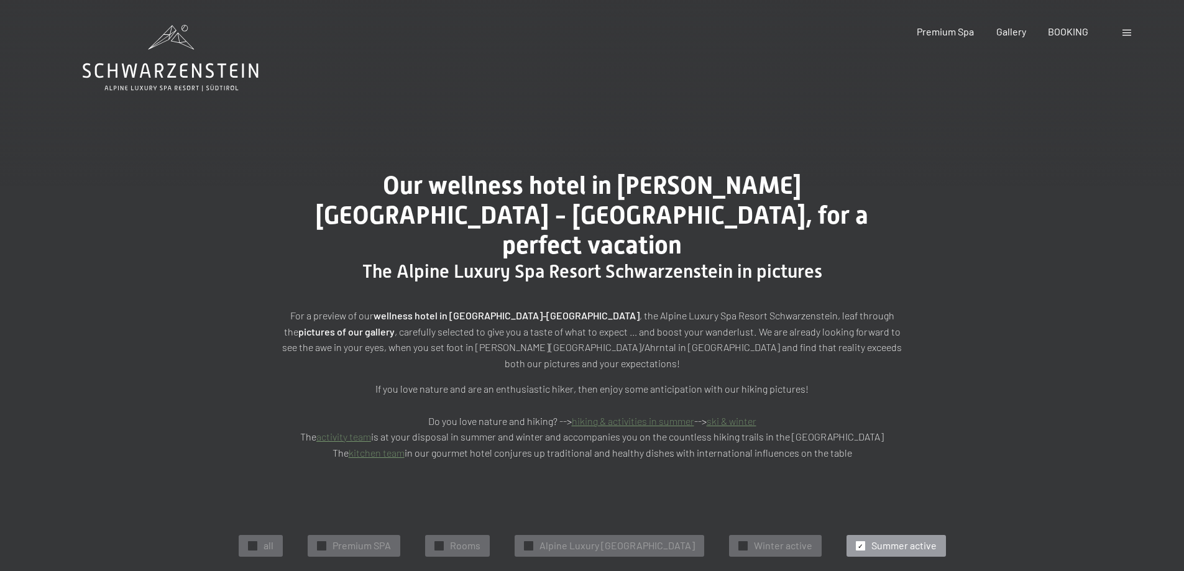
click at [196, 66] on icon at bounding box center [171, 58] width 176 height 67
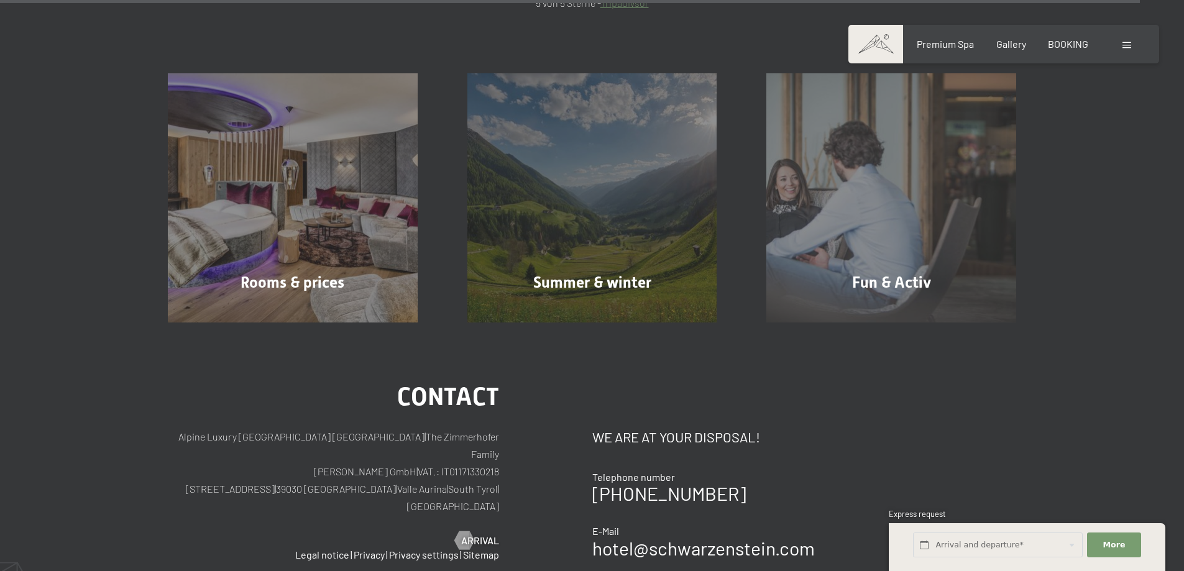
scroll to position [6334, 0]
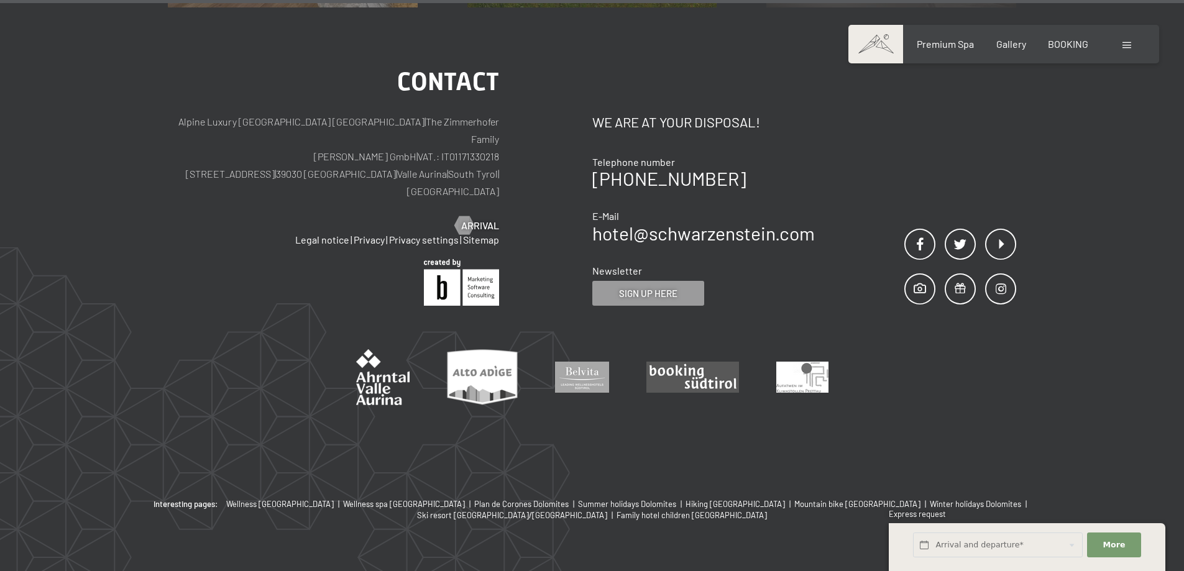
click at [1124, 51] on div "Booking Enquiries Premium Spa Gallery BOOKING DE IT EN Vouchers Gallery Enquiri…" at bounding box center [1003, 44] width 261 height 14
click at [1131, 39] on div at bounding box center [1129, 44] width 12 height 14
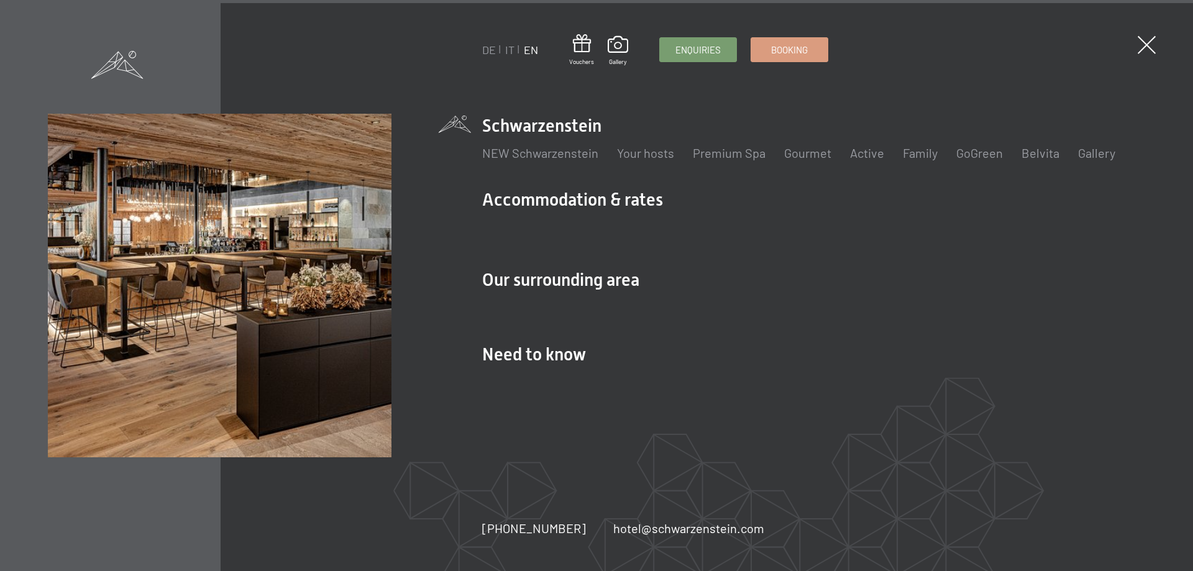
scroll to position [6358, 0]
click at [924, 156] on link "Family" at bounding box center [920, 152] width 35 height 15
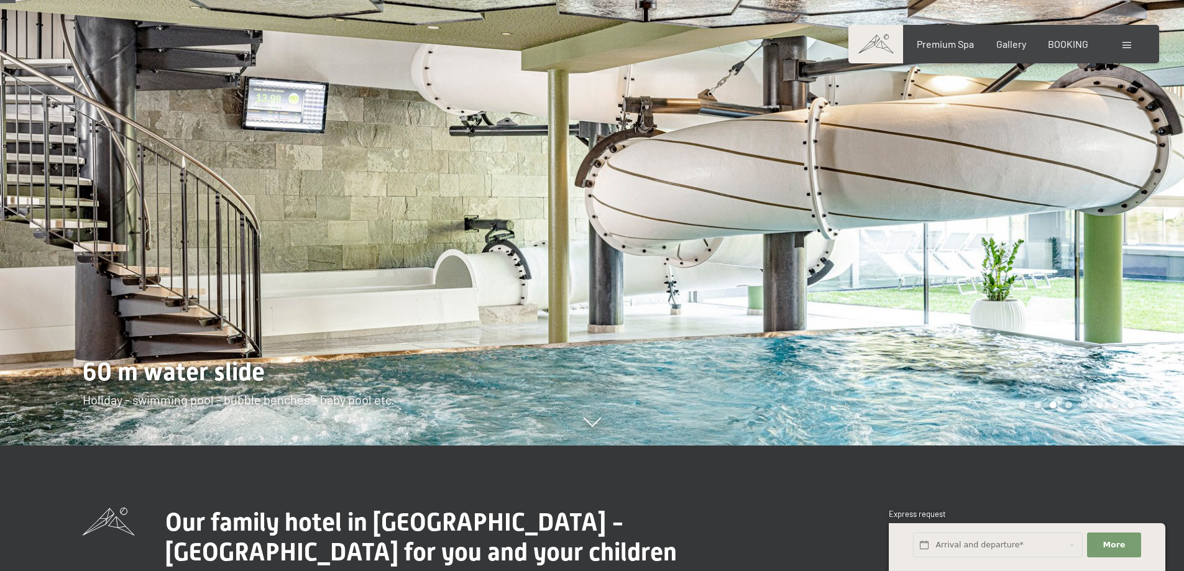
scroll to position [125, 0]
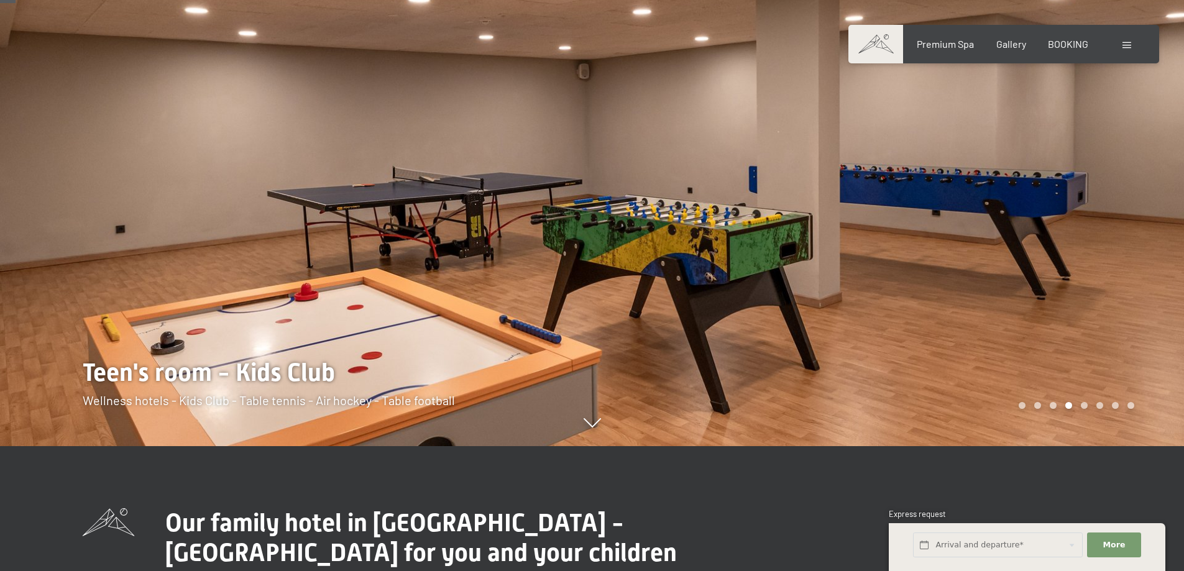
click at [1063, 190] on div at bounding box center [888, 160] width 592 height 571
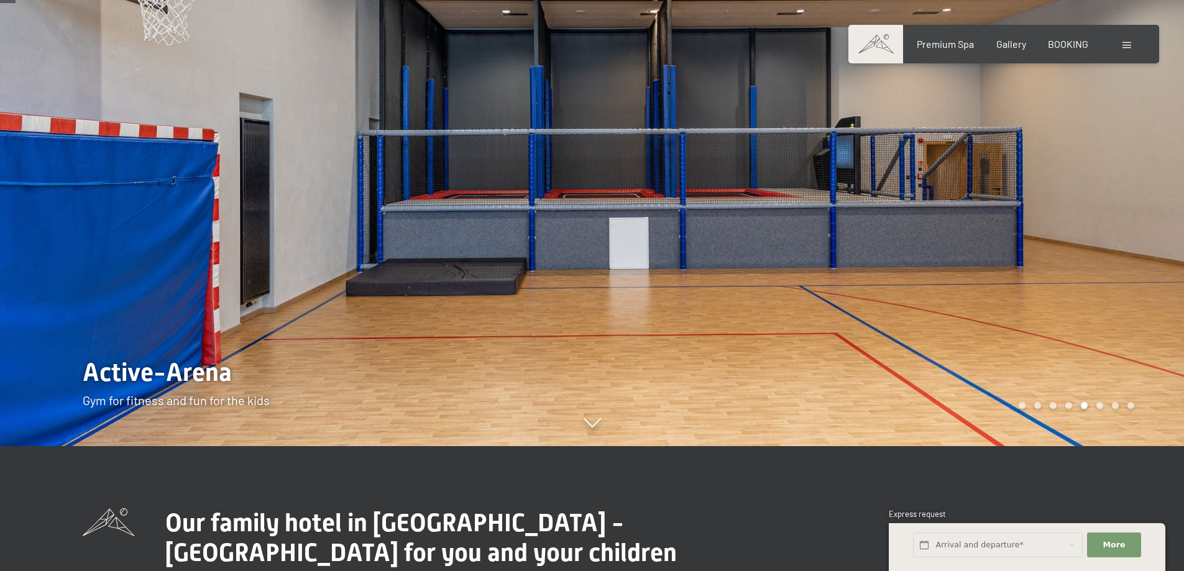
click at [1063, 190] on div at bounding box center [888, 160] width 592 height 571
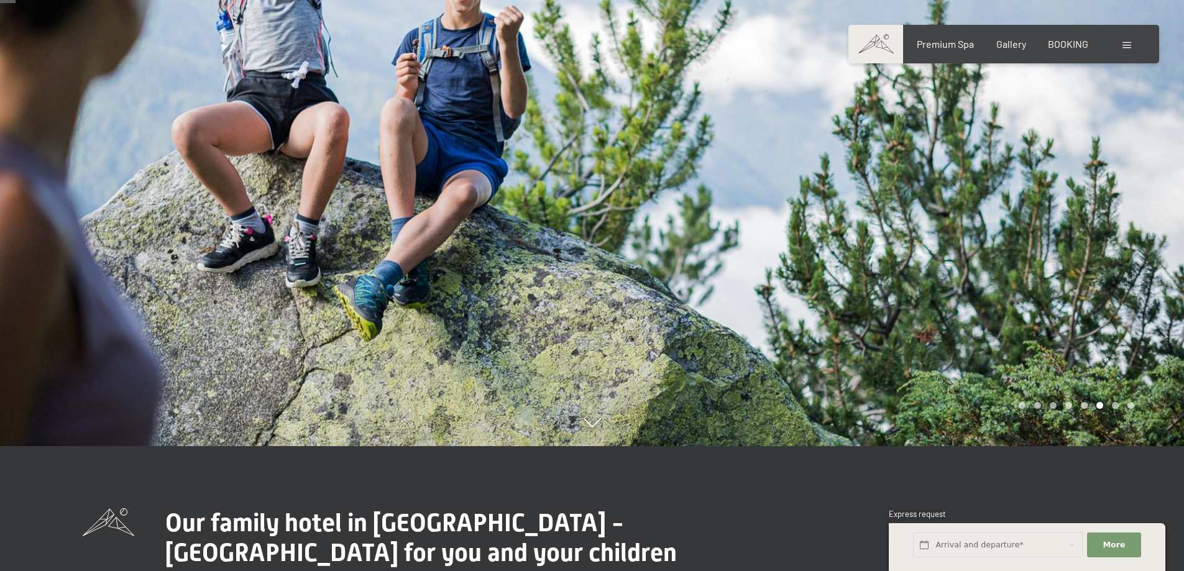
click at [1063, 190] on div at bounding box center [888, 160] width 592 height 571
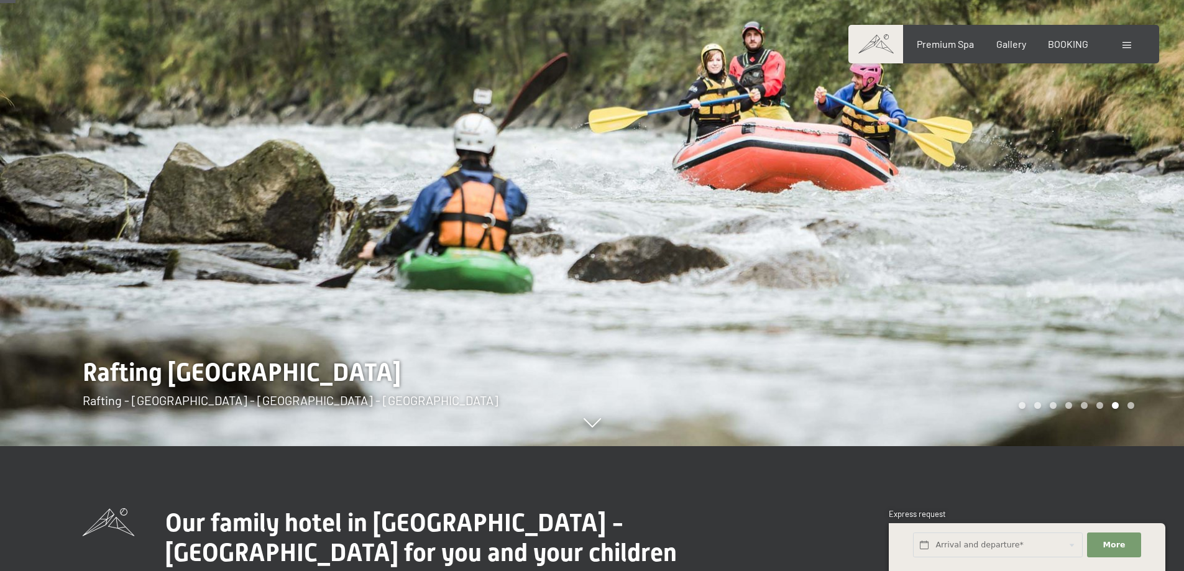
click at [1063, 190] on div at bounding box center [888, 160] width 592 height 571
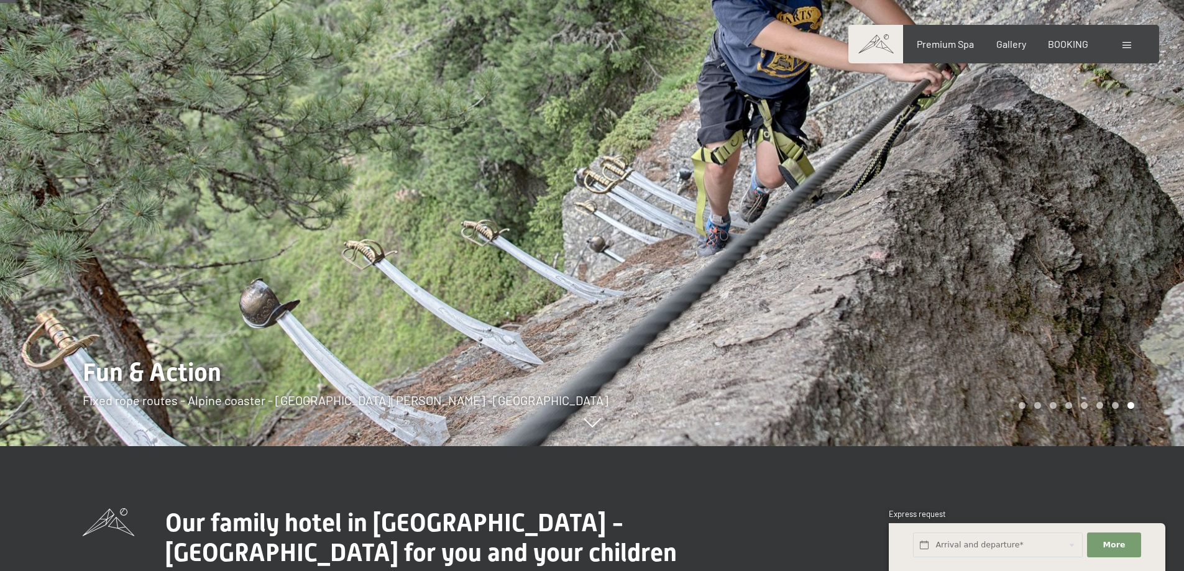
click at [1063, 190] on div at bounding box center [888, 160] width 592 height 571
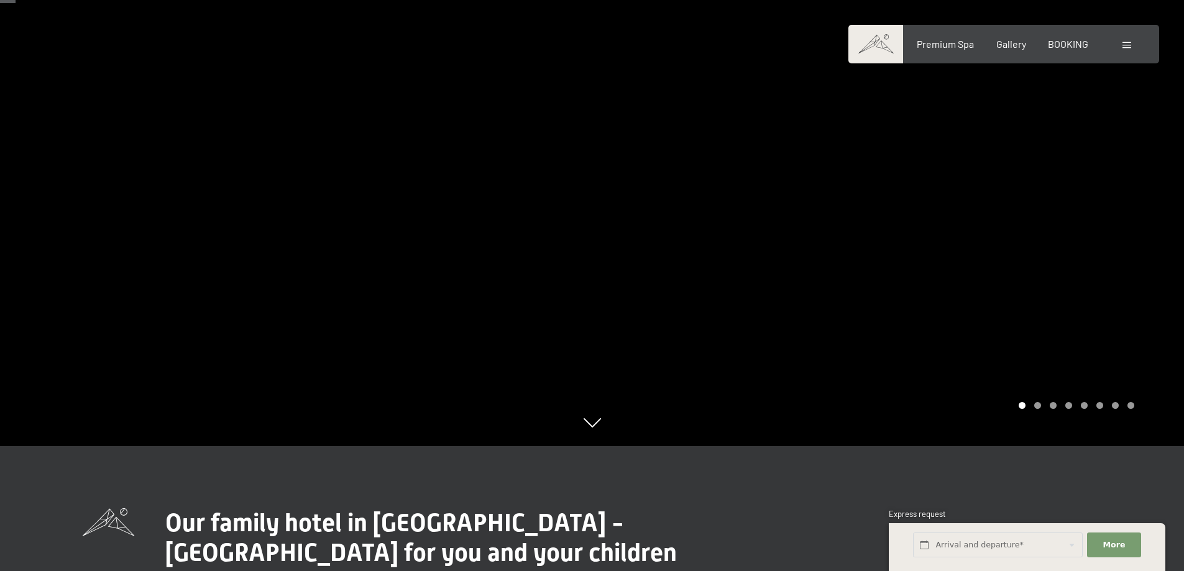
click at [1063, 190] on div at bounding box center [888, 160] width 592 height 571
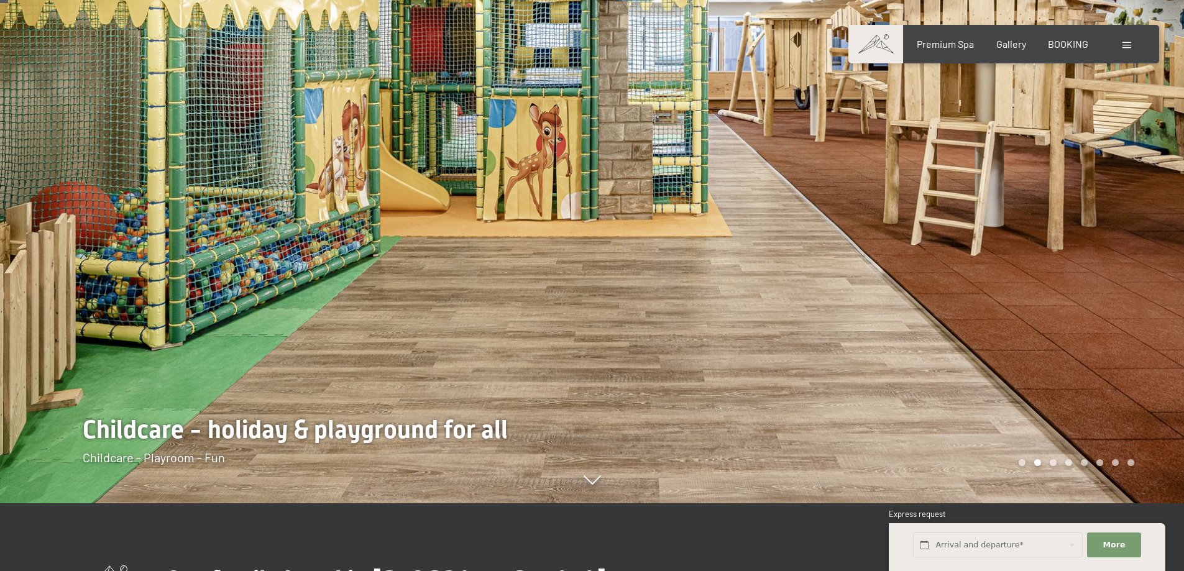
scroll to position [67, 0]
click at [1069, 221] on div at bounding box center [888, 218] width 592 height 571
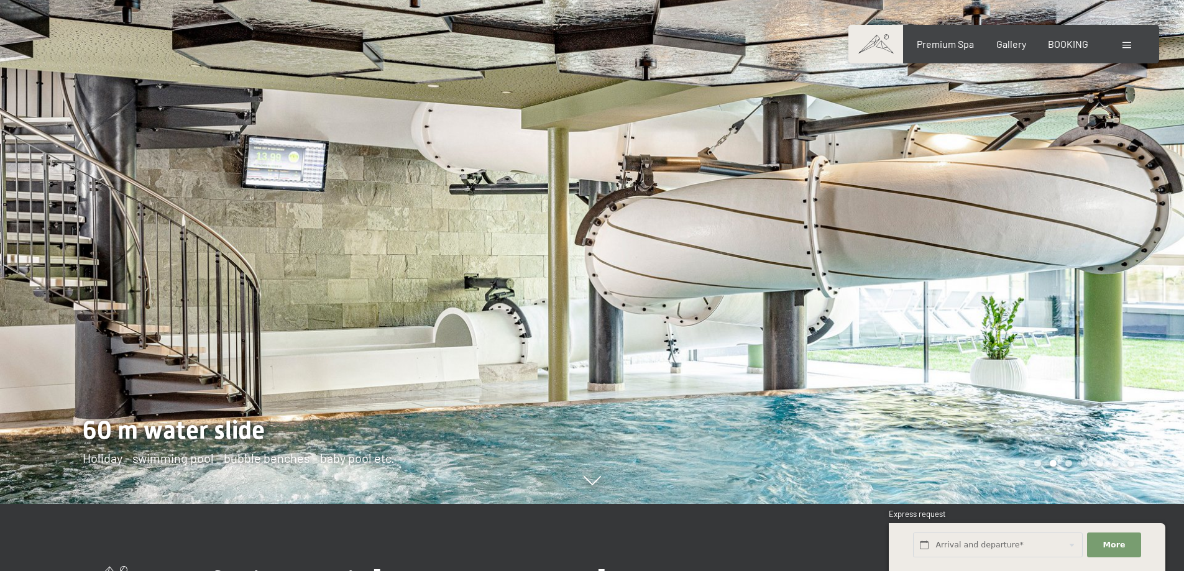
click at [1069, 221] on div at bounding box center [888, 218] width 592 height 571
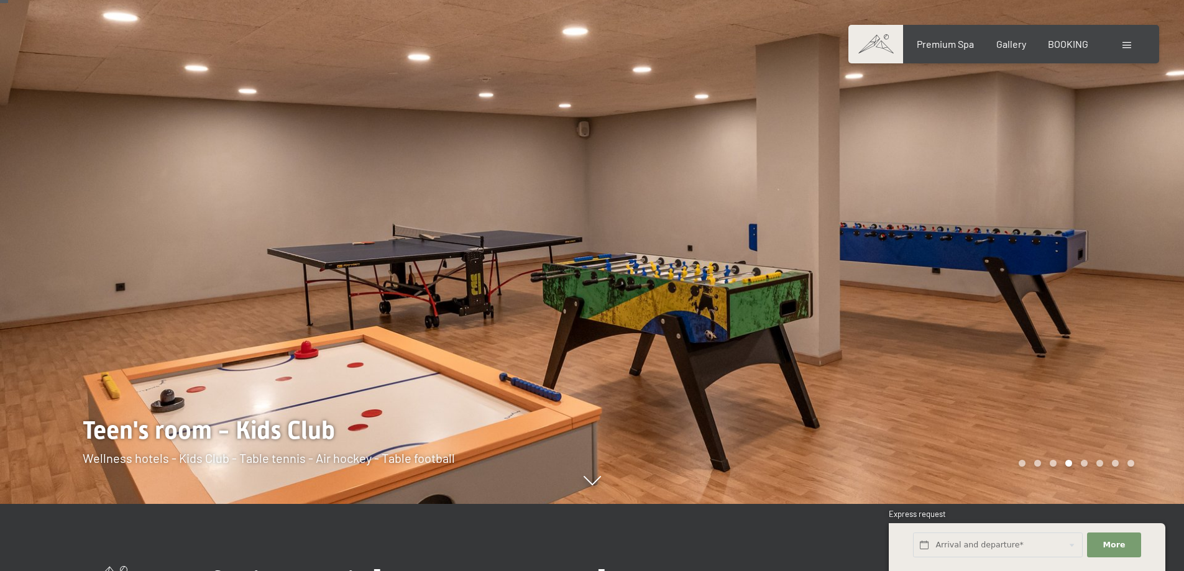
click at [1069, 221] on div at bounding box center [888, 218] width 592 height 571
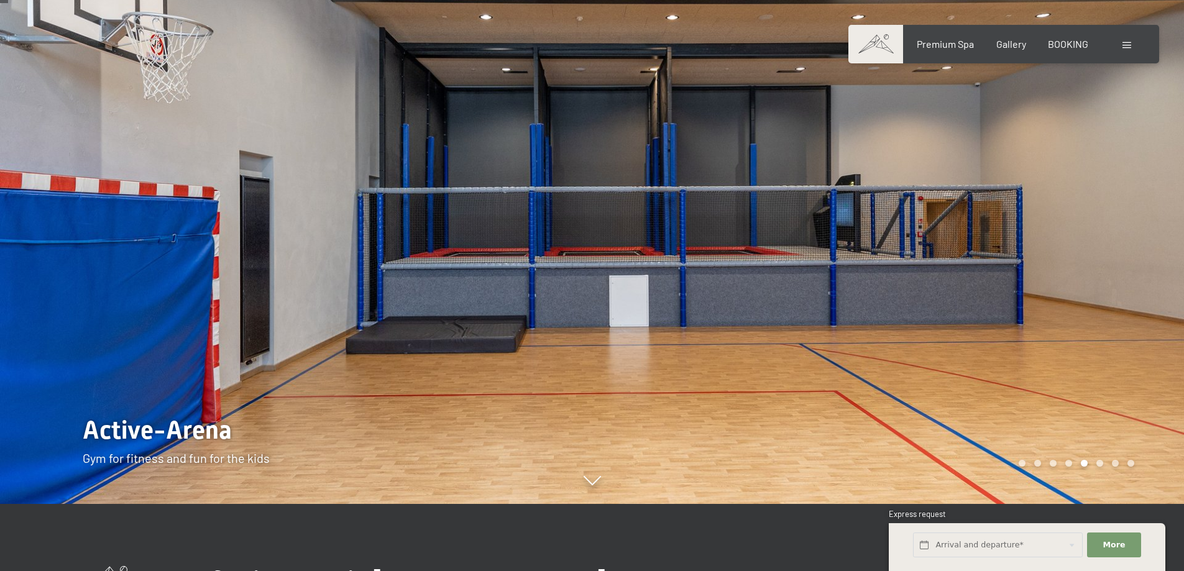
click at [1069, 221] on div at bounding box center [888, 218] width 592 height 571
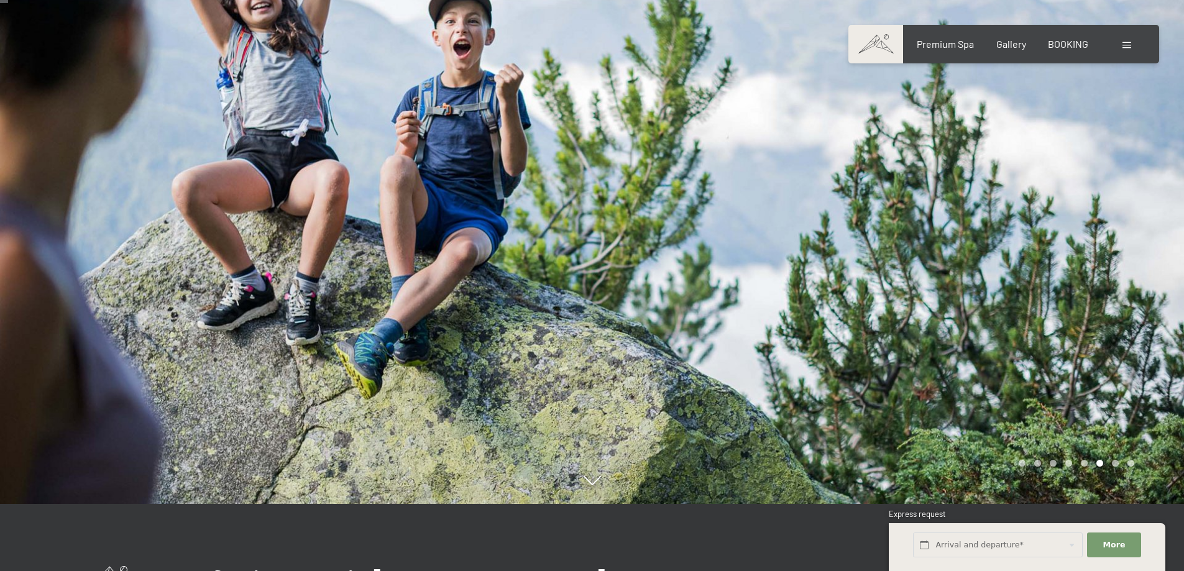
click at [1069, 221] on div at bounding box center [888, 218] width 592 height 571
